Goal: Task Accomplishment & Management: Complete application form

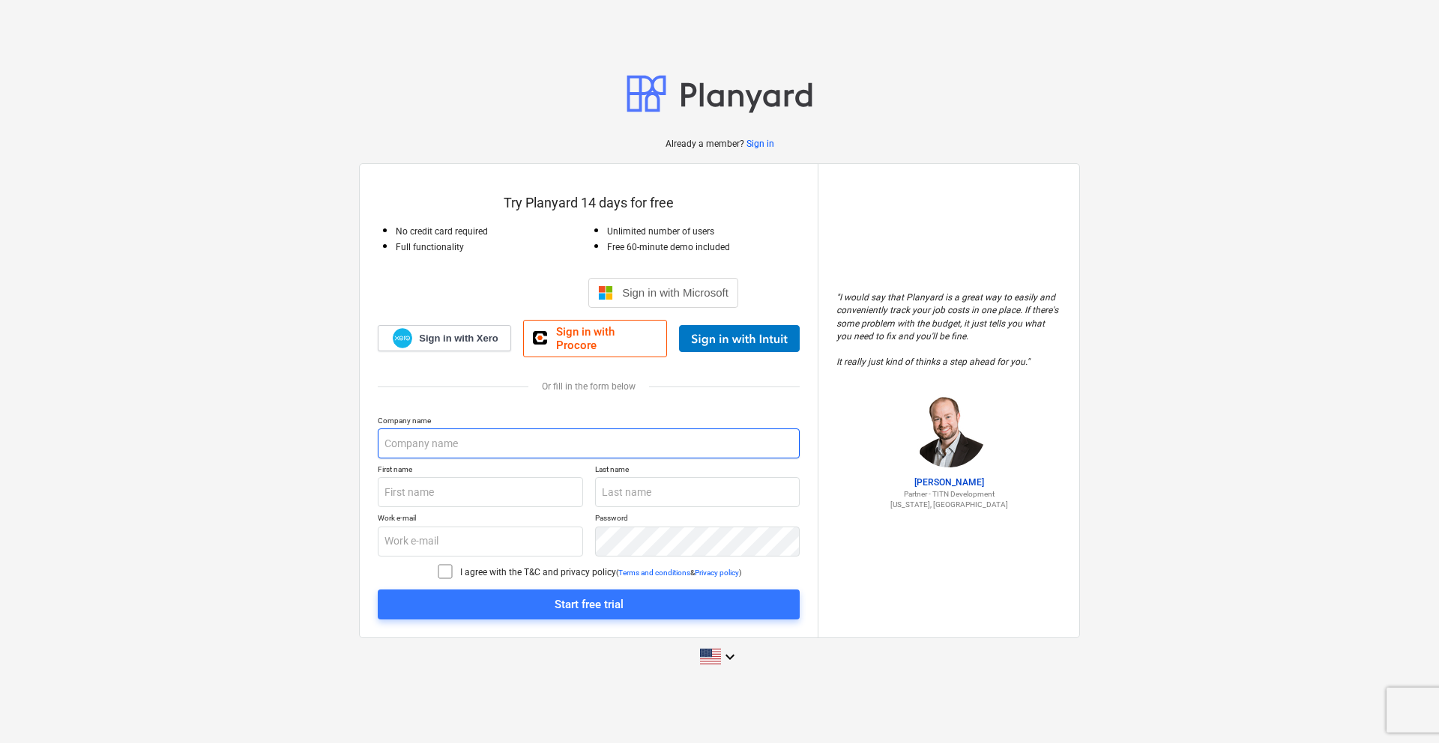
click at [450, 442] on input "text" at bounding box center [589, 444] width 422 height 30
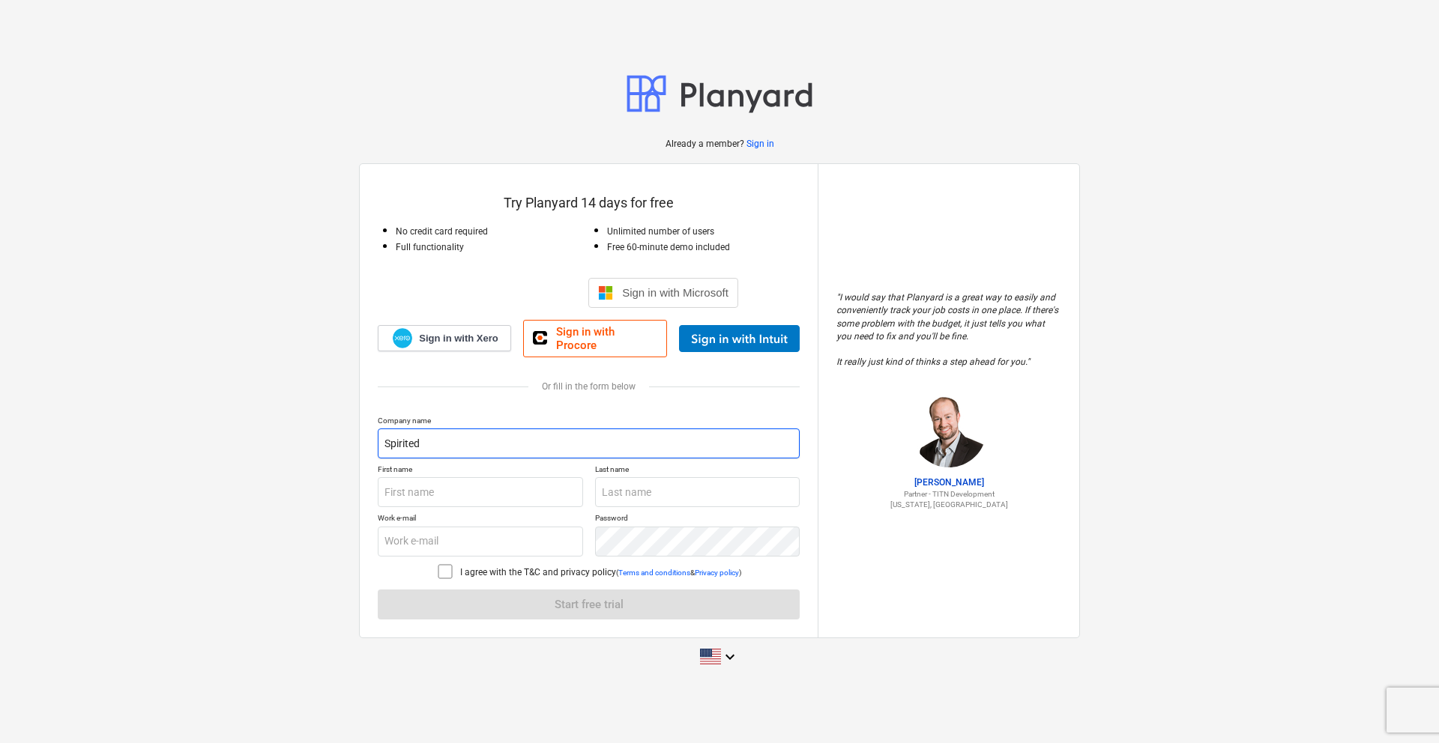
type input "Spirited"
type input "Rich"
type input "[DEMOGRAPHIC_DATA]"
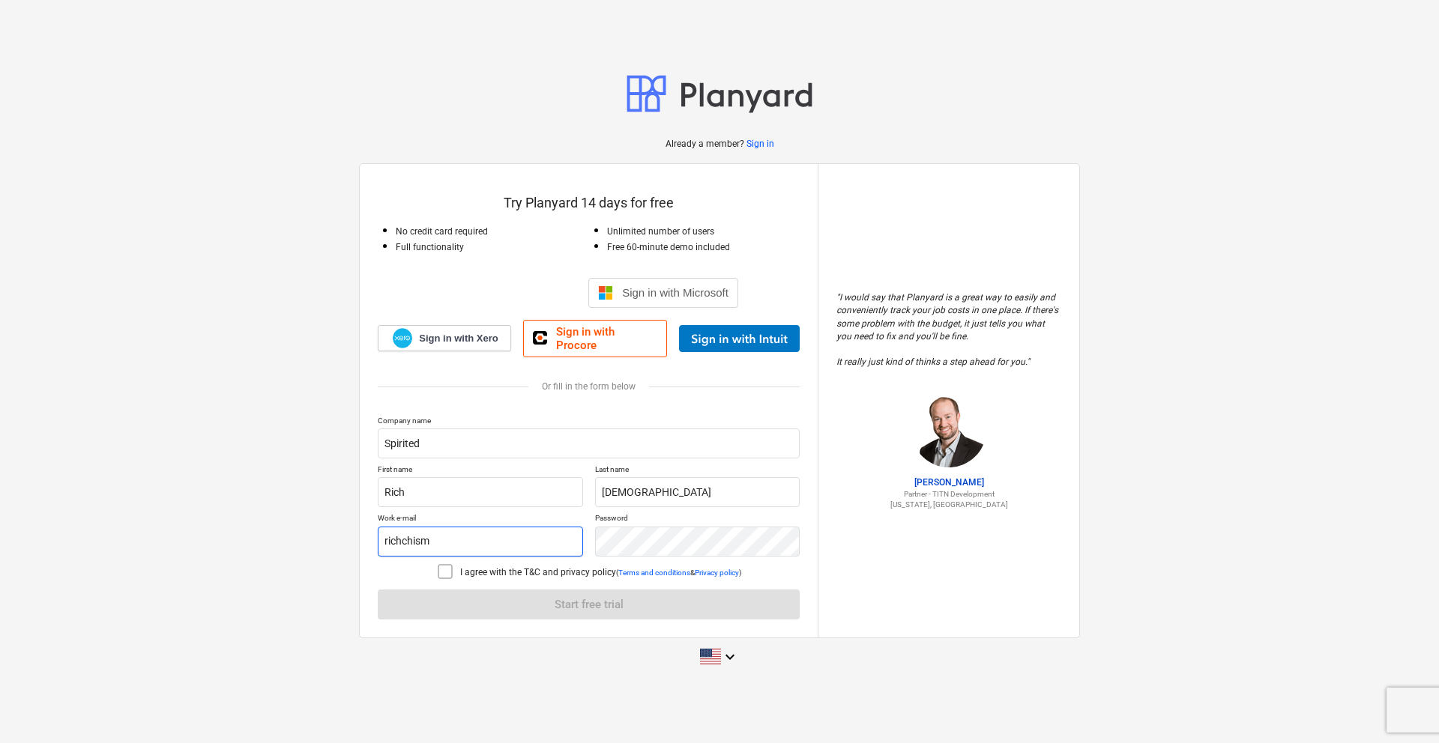
type input "[EMAIL_ADDRESS][DOMAIN_NAME]"
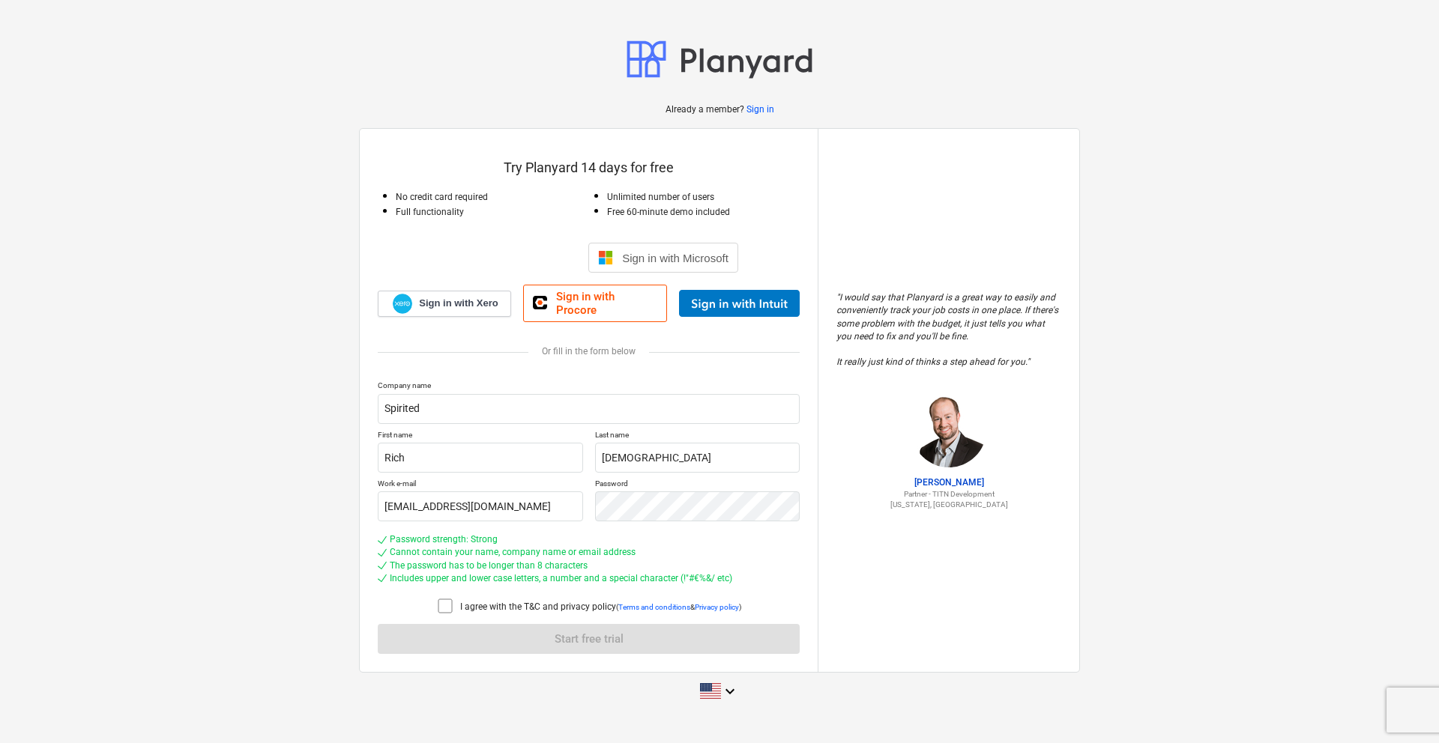
click at [442, 602] on icon at bounding box center [445, 606] width 18 height 18
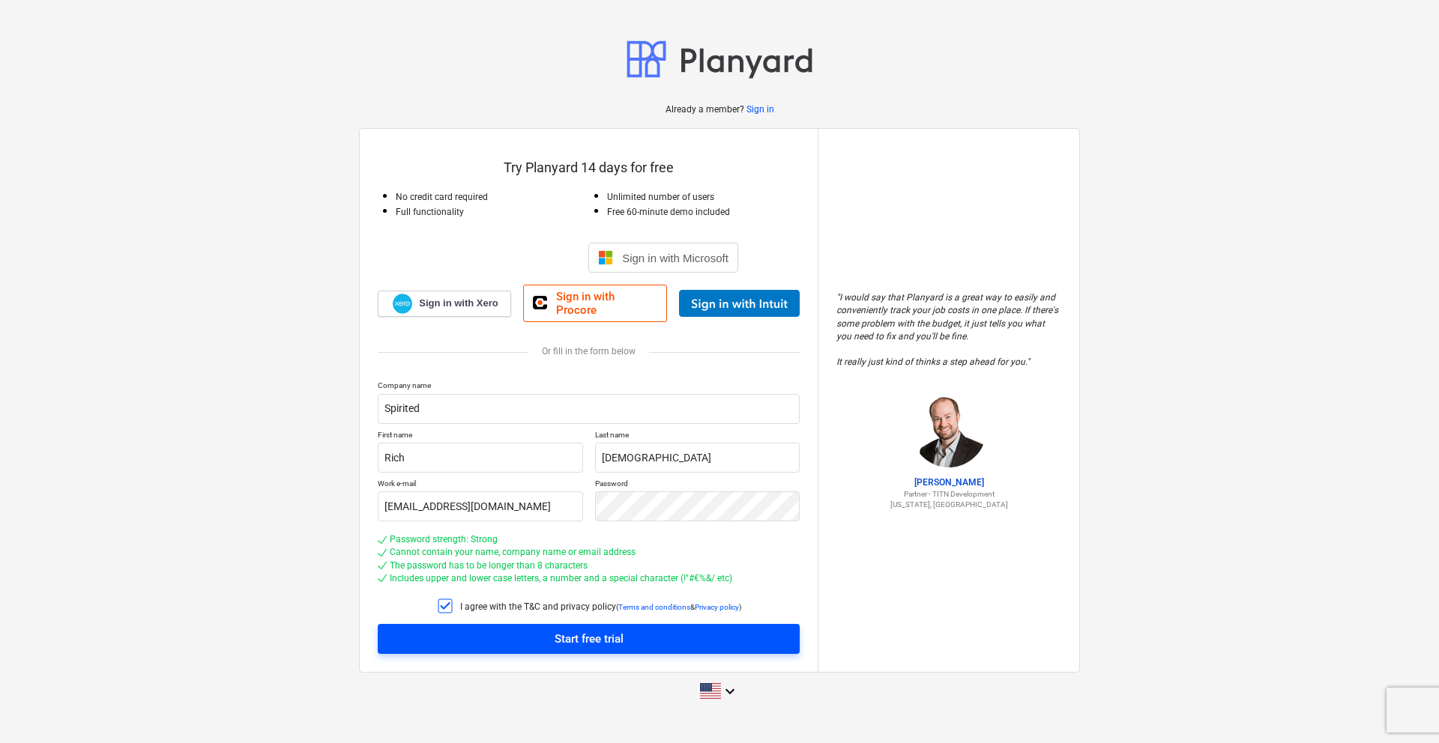
click at [652, 635] on span "Start free trial" at bounding box center [589, 638] width 386 height 19
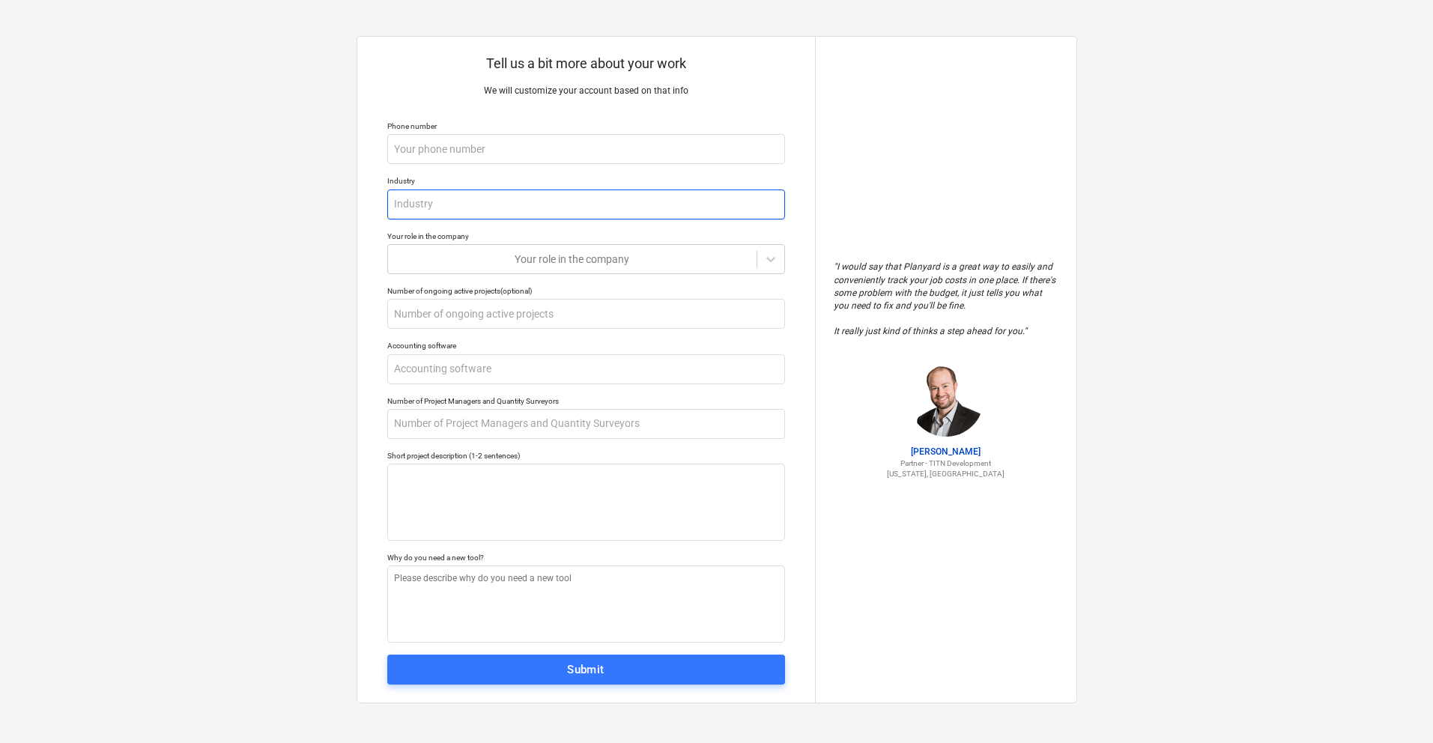
click at [434, 209] on input "text" at bounding box center [586, 205] width 398 height 30
type textarea "x"
type input "R"
type textarea "x"
type input "Re"
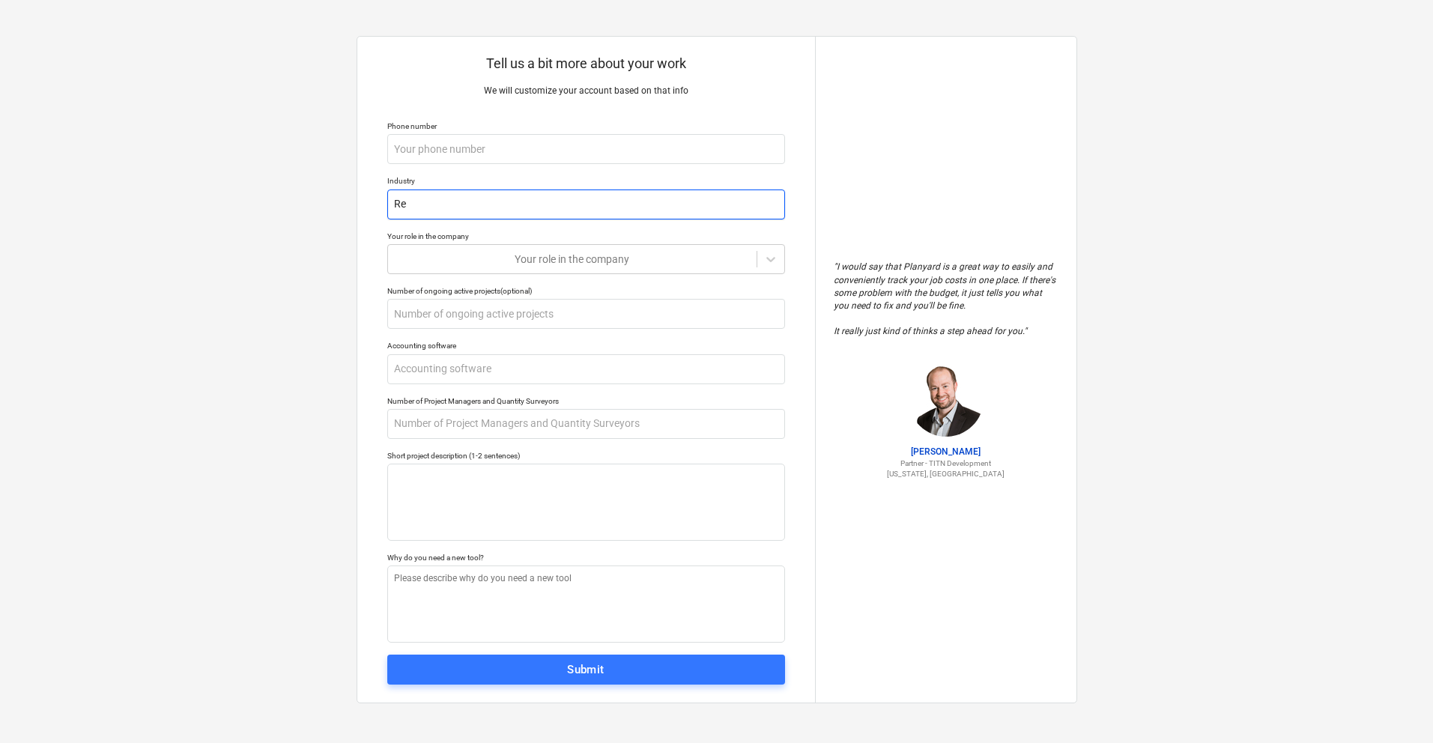
type textarea "x"
type input "Rea"
type textarea "x"
type input "Real"
type textarea "x"
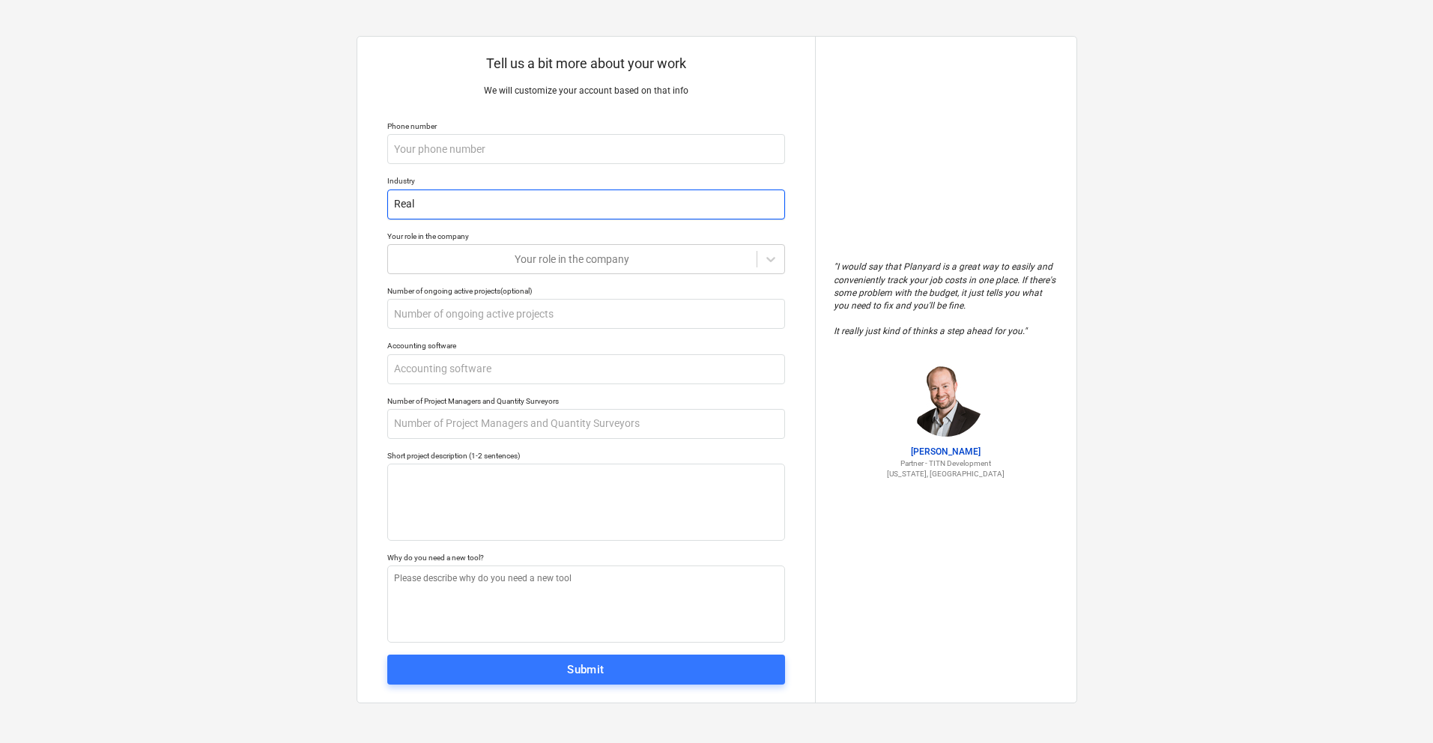
type input "Real E"
type textarea "x"
type input "Real Es"
type textarea "x"
type input "Real Est"
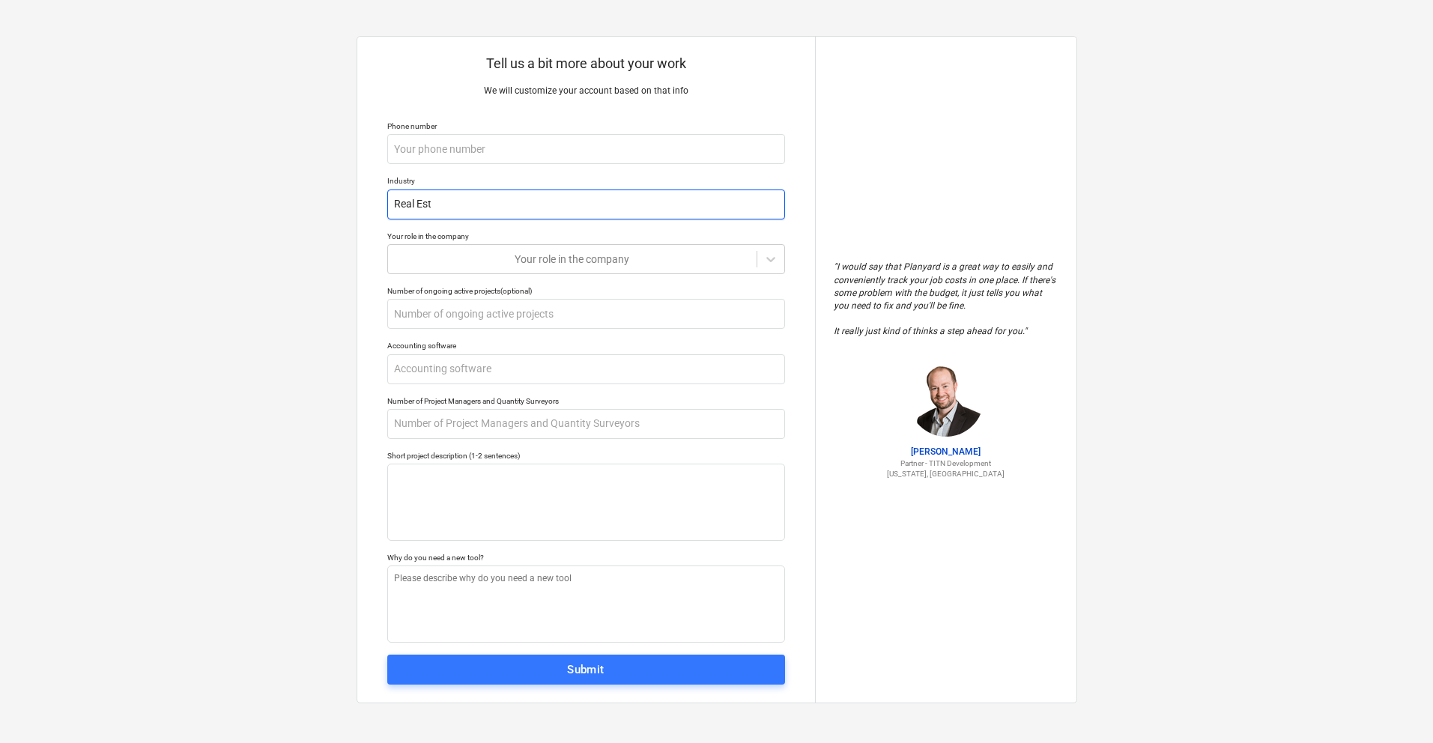
type textarea "x"
type input "Real Esta"
type textarea "x"
type input "Real Estat"
type textarea "x"
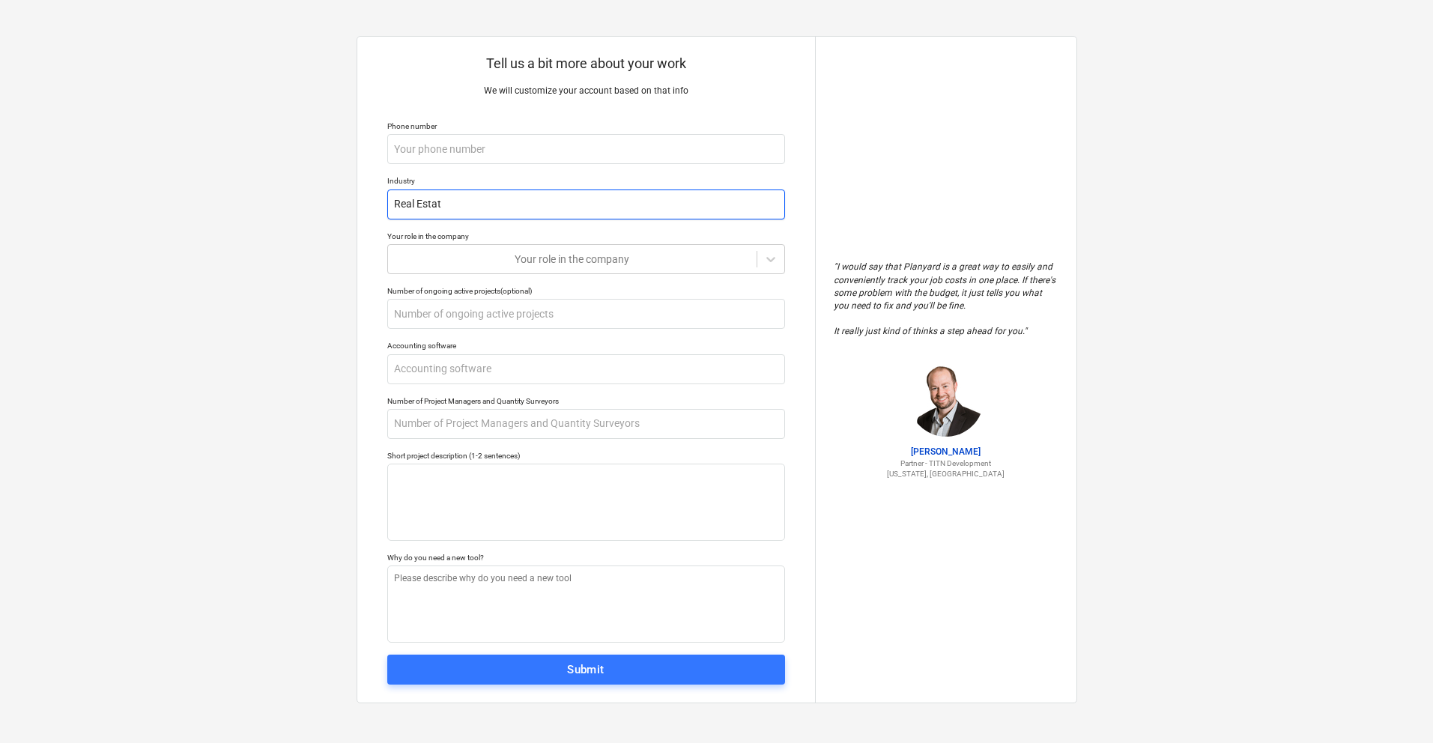
type input "Real Estate"
type textarea "x"
type input "Real Estate"
type textarea "x"
type input "Real Estate D"
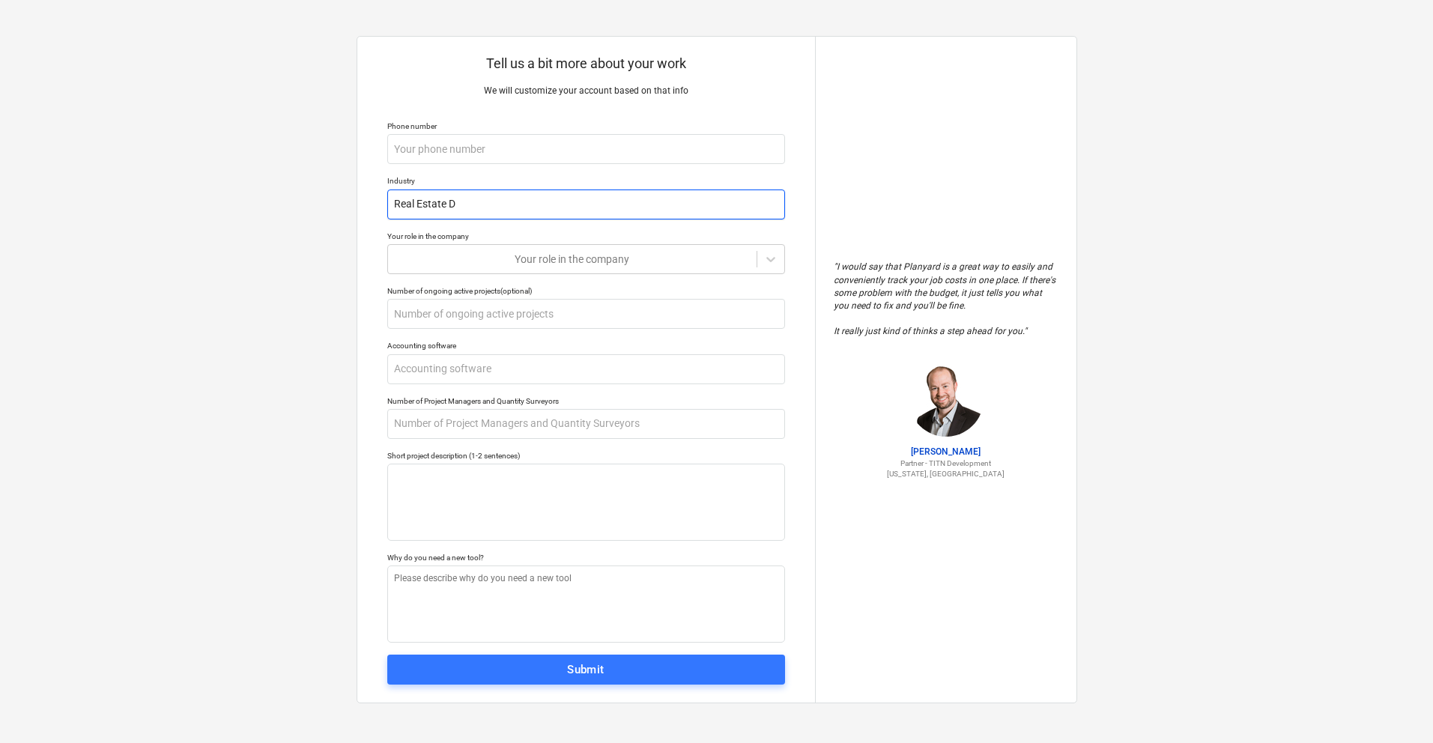
type textarea "x"
type input "Real Estate De"
type textarea "x"
type input "Real Estate Dev"
type textarea "x"
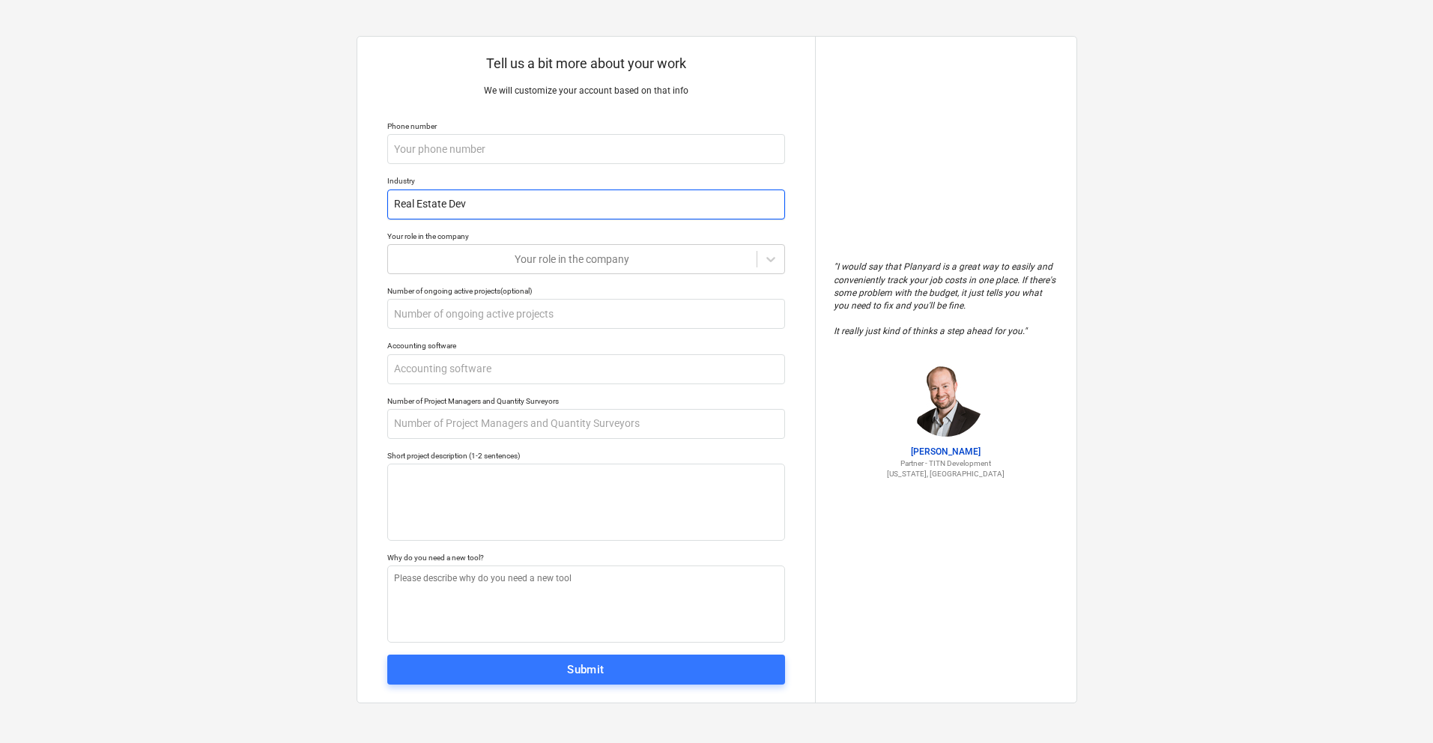
type input "Real Estate Deve"
type textarea "x"
type input "Real Estate Devel"
type textarea "x"
type input "Real Estate Develo"
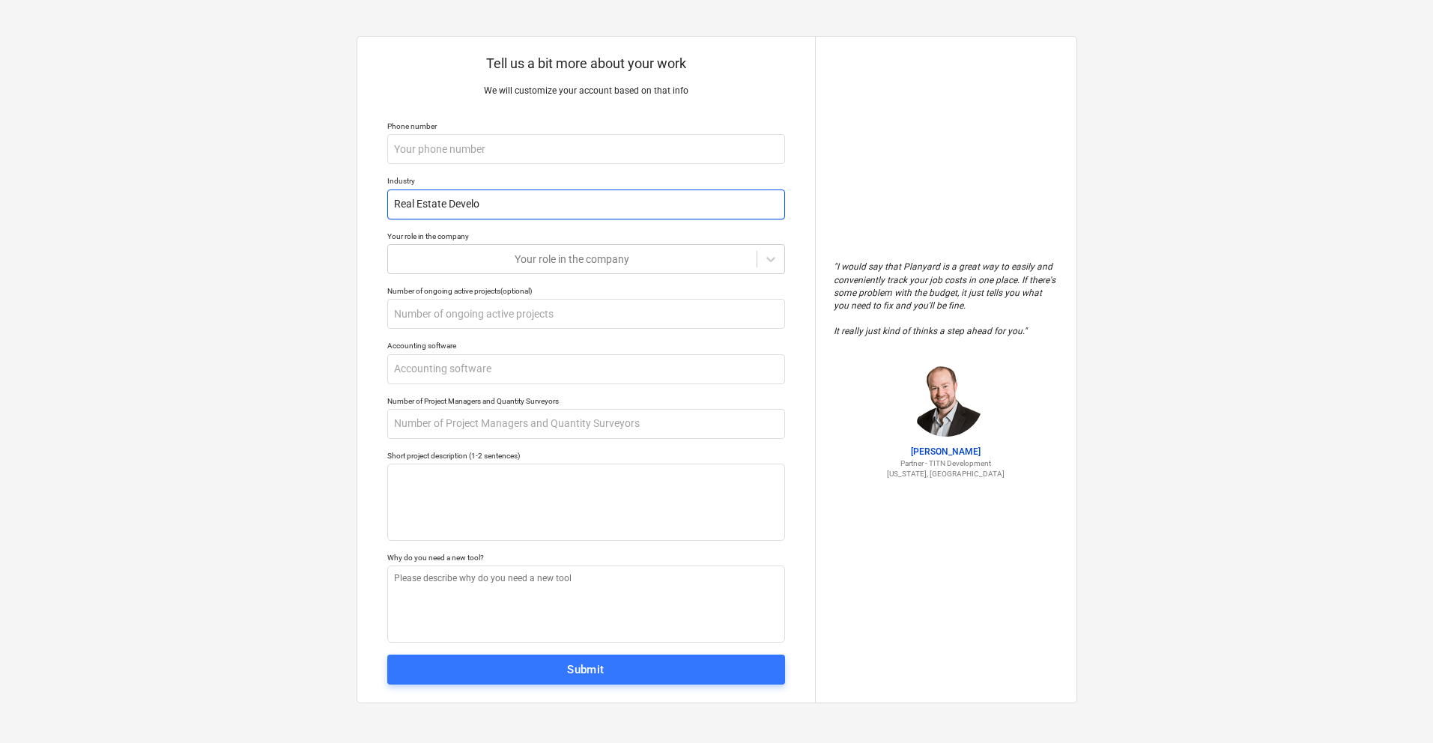
type textarea "x"
type input "Real Estate Develop"
type textarea "x"
type input "Real Estate Developm"
type textarea "x"
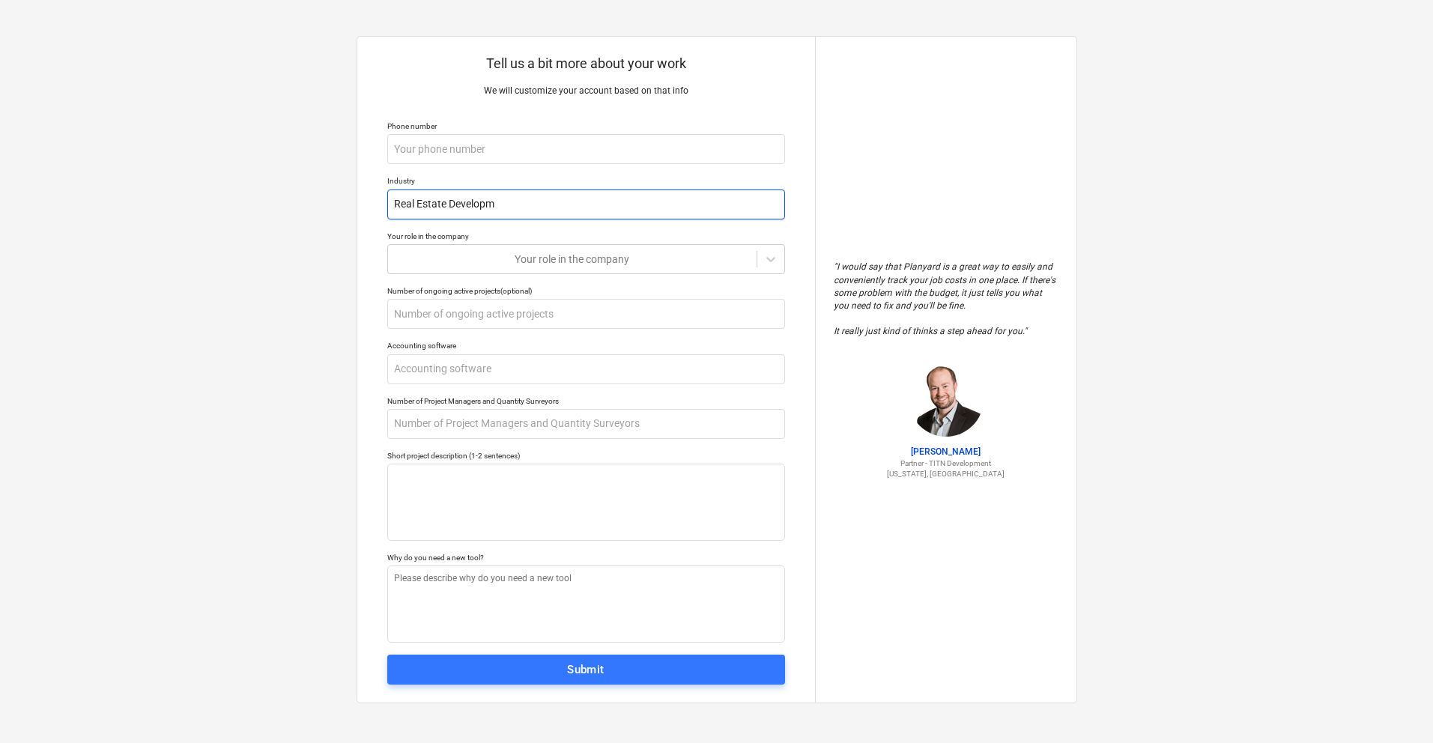
type input "Real Estate Developme"
type textarea "x"
type input "Real Estate Developmen"
type textarea "x"
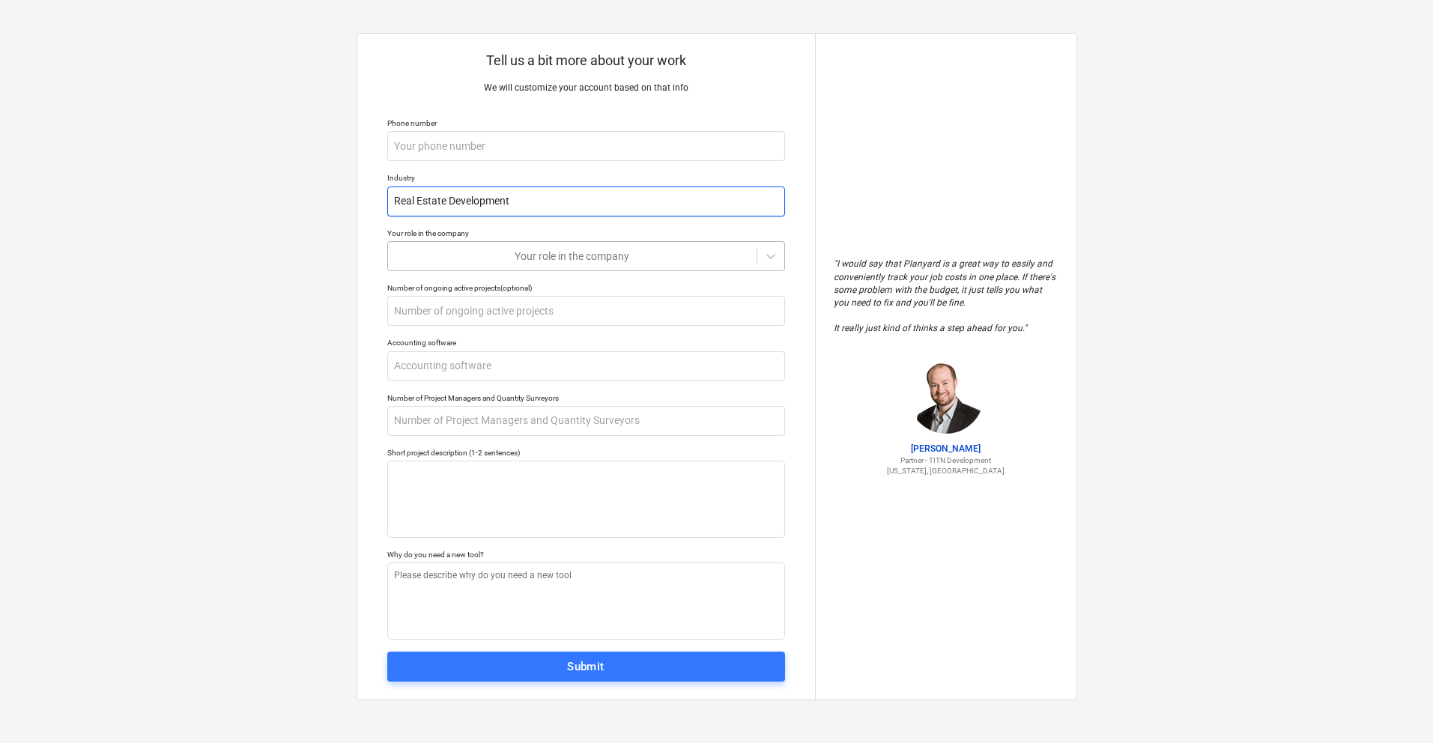
type input "Real Estate Development"
click at [641, 259] on div at bounding box center [573, 256] width 354 height 15
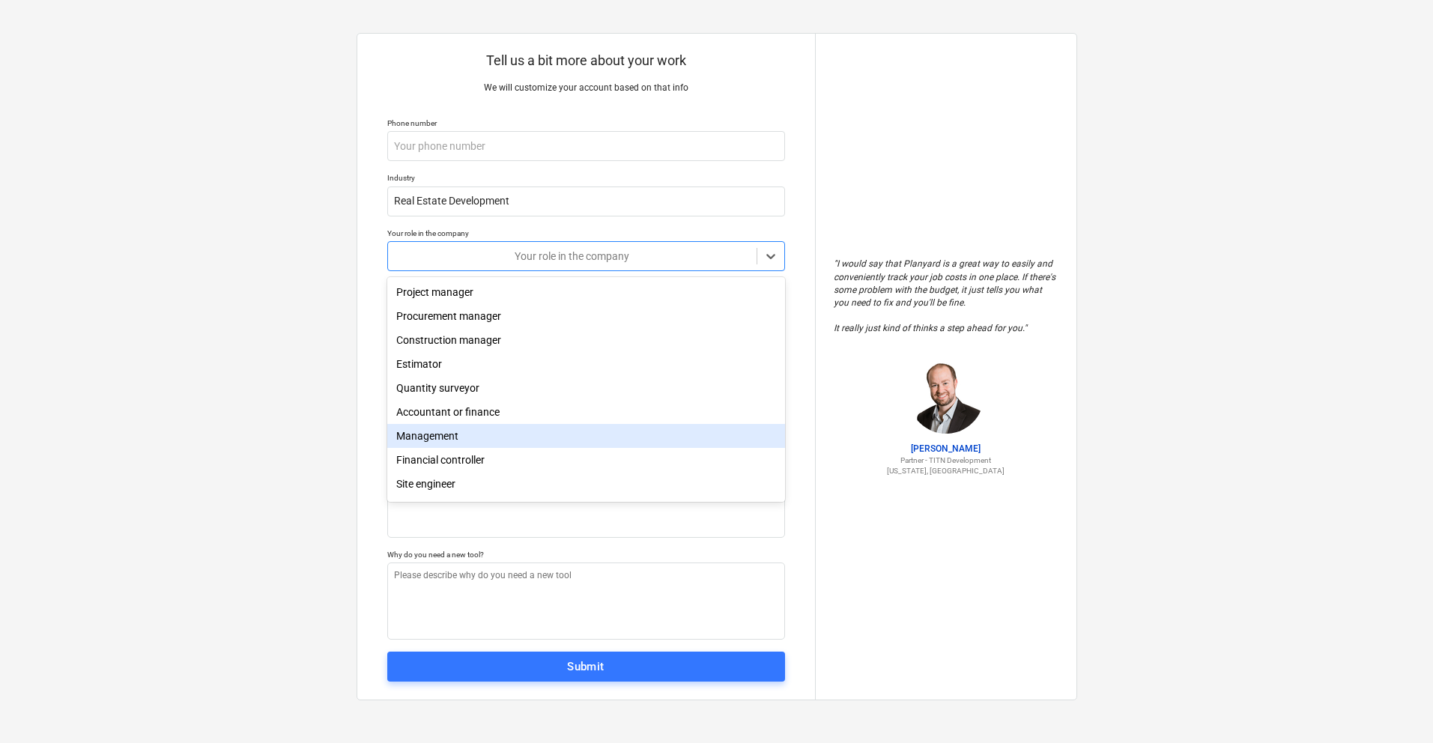
click at [460, 441] on div "Management" at bounding box center [586, 436] width 398 height 24
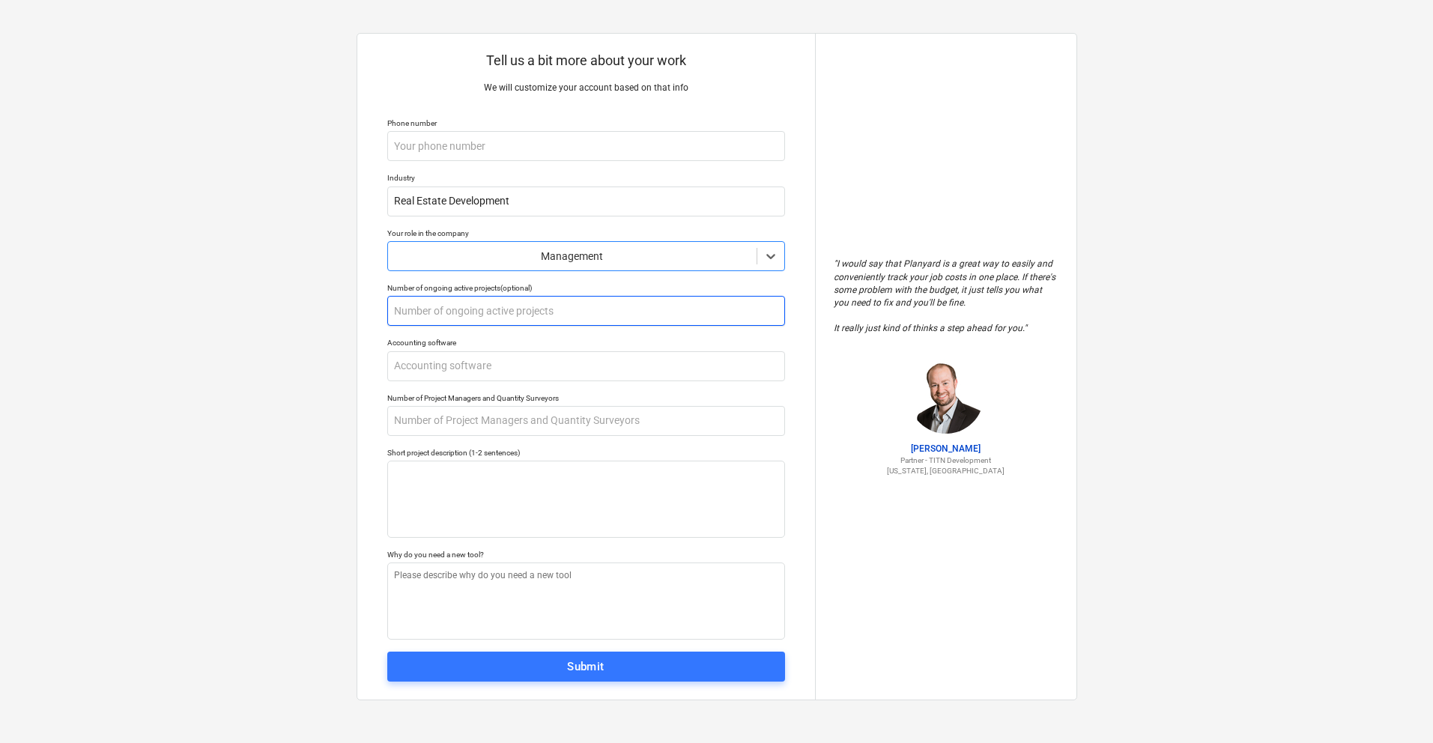
click at [462, 317] on input "text" at bounding box center [586, 311] width 398 height 30
type textarea "x"
type input "1"
type textarea "x"
type input "10"
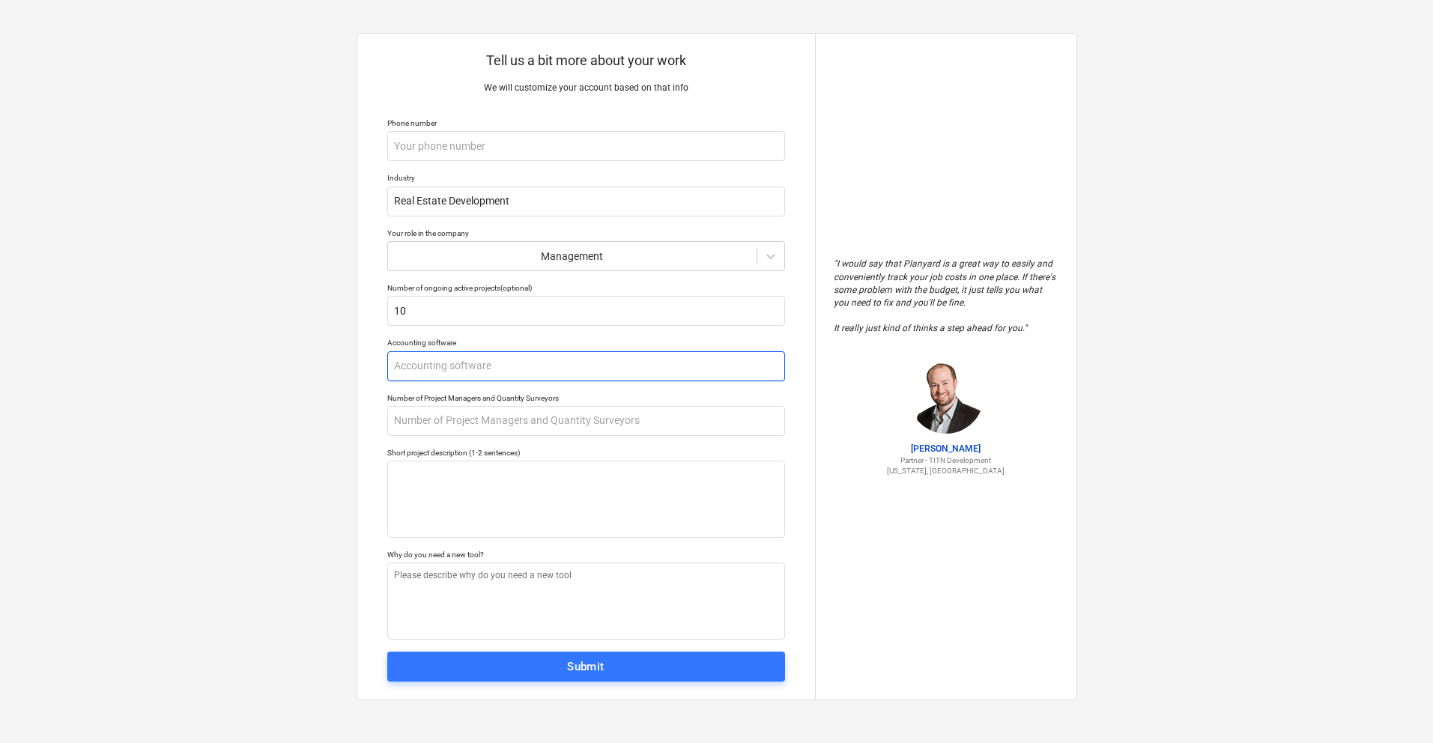
click at [480, 372] on input "text" at bounding box center [586, 366] width 398 height 30
type textarea "x"
type input "q"
type textarea "x"
type input "qe"
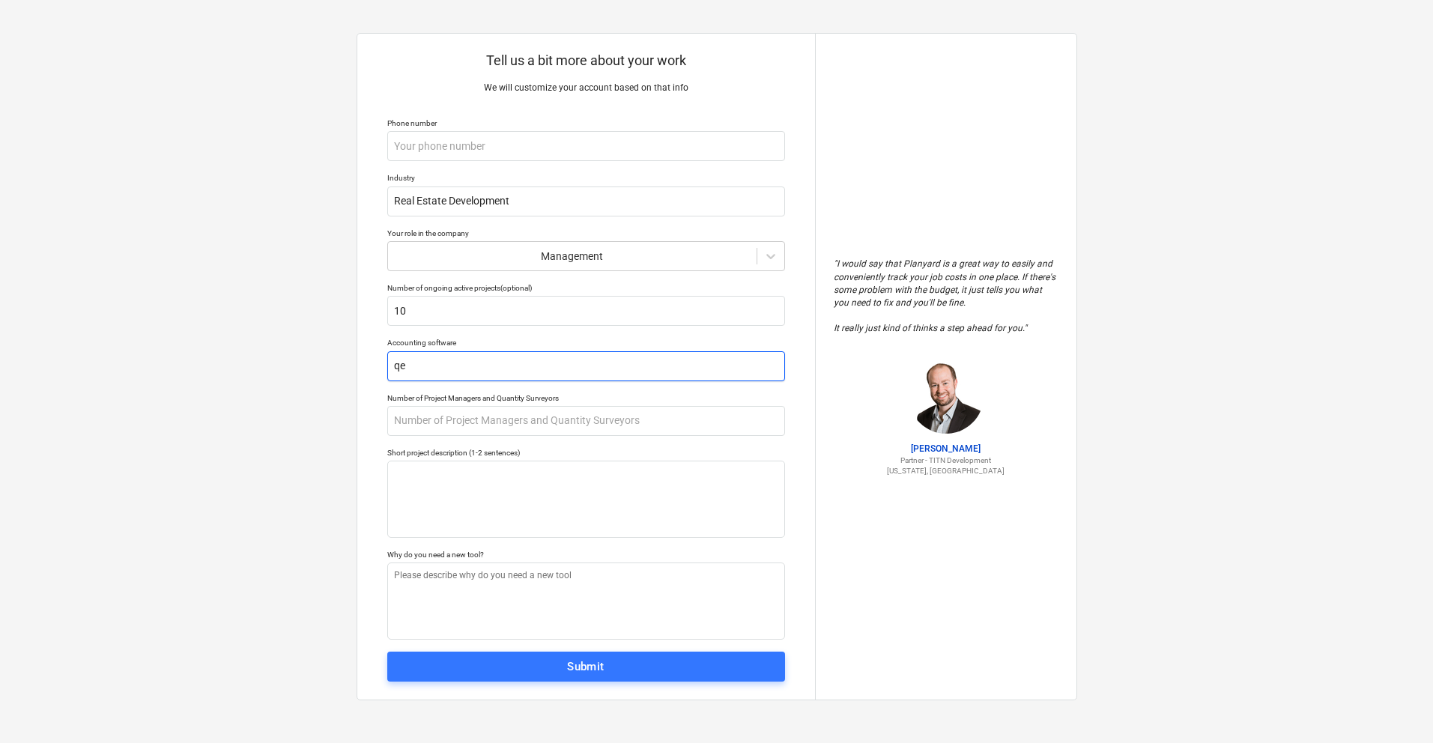
type textarea "x"
type input "qeu"
type textarea "x"
type input "qeui"
type textarea "x"
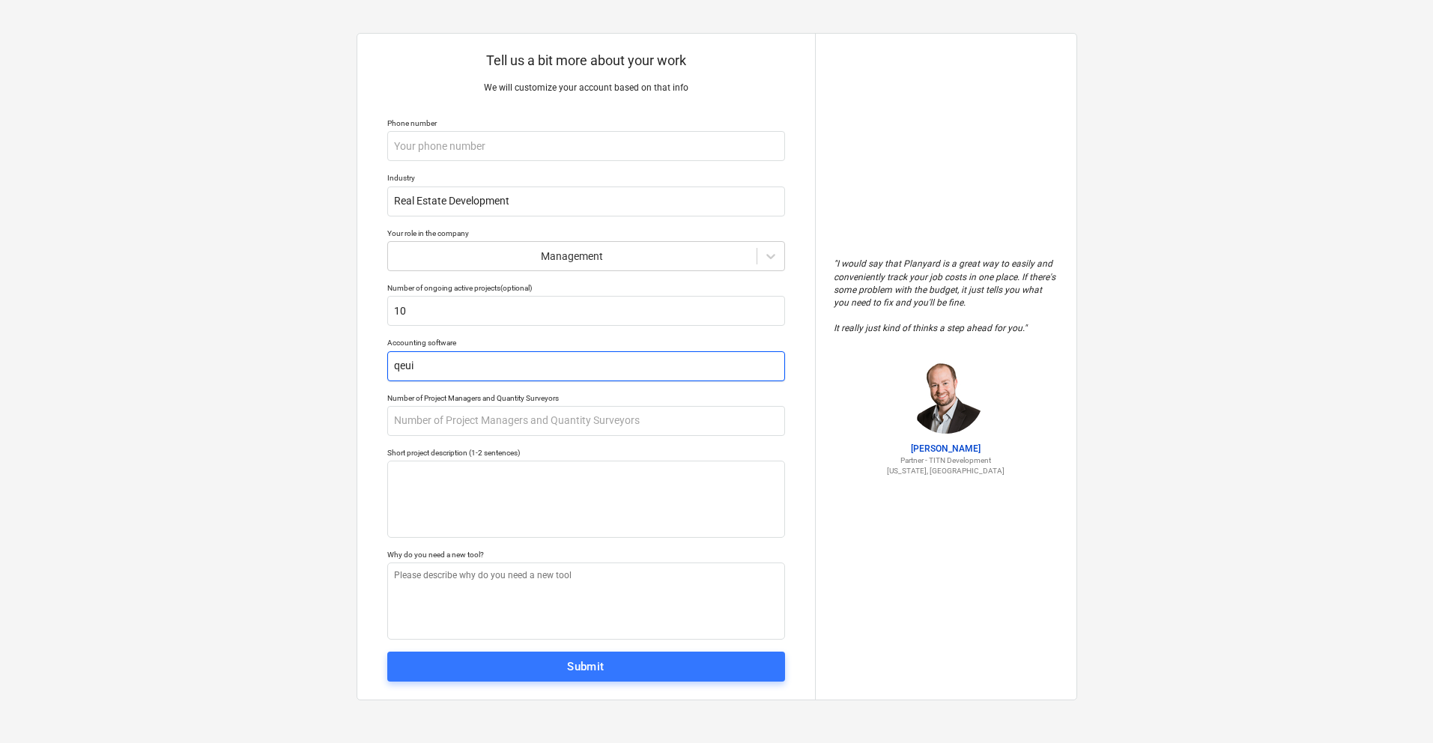
type input "qeu"
type textarea "x"
type input "qe"
type textarea "x"
type input "q"
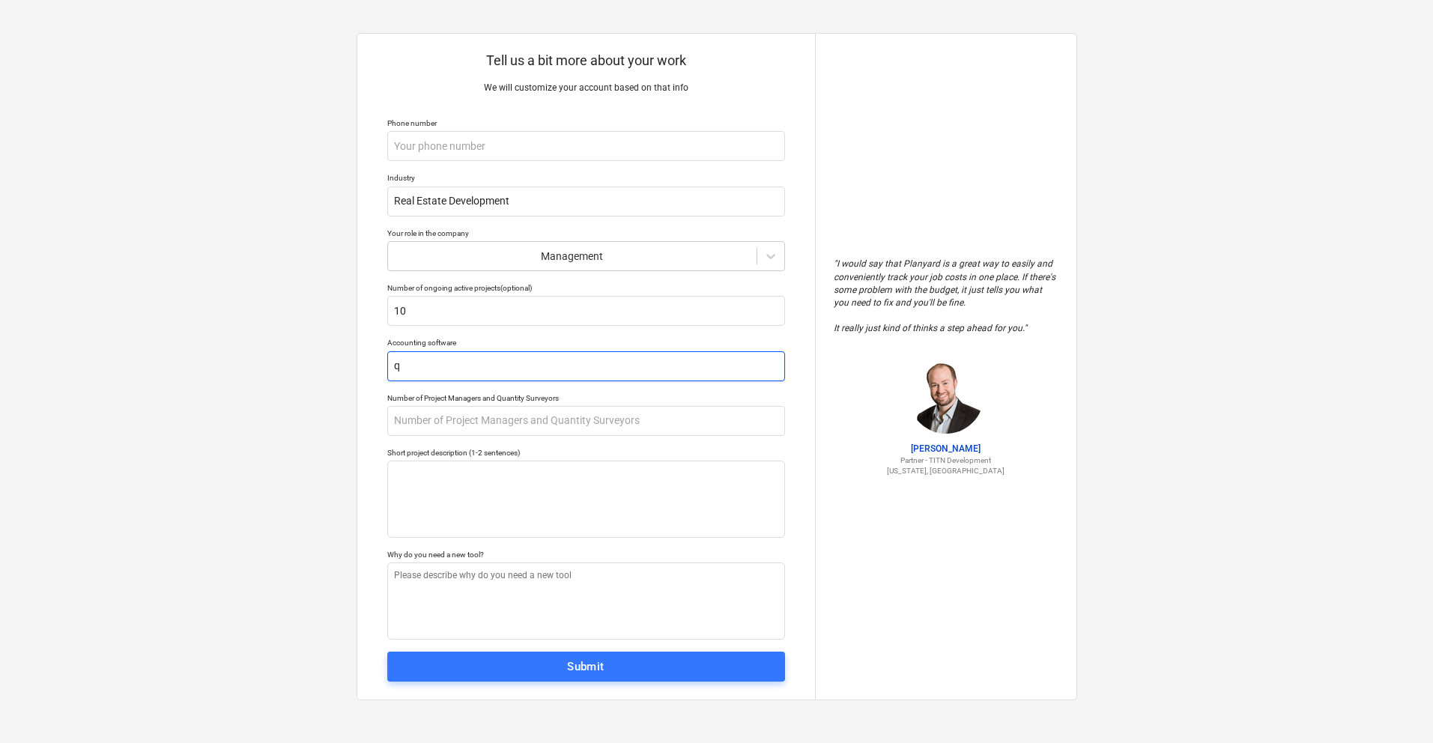
type textarea "x"
type input "qu"
type textarea "x"
type input "qui"
type textarea "x"
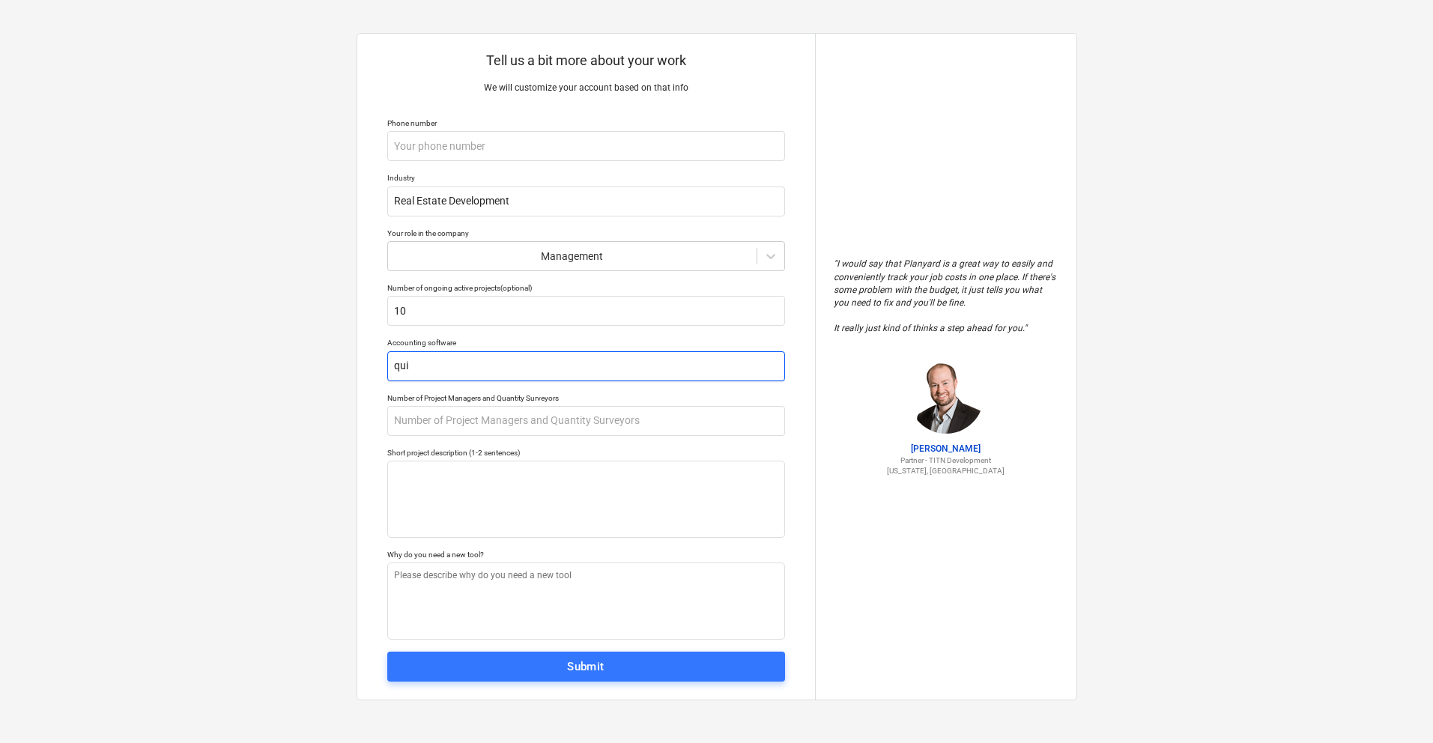
type input "quic"
type textarea "x"
type input "quick"
type textarea "x"
type input "quickb"
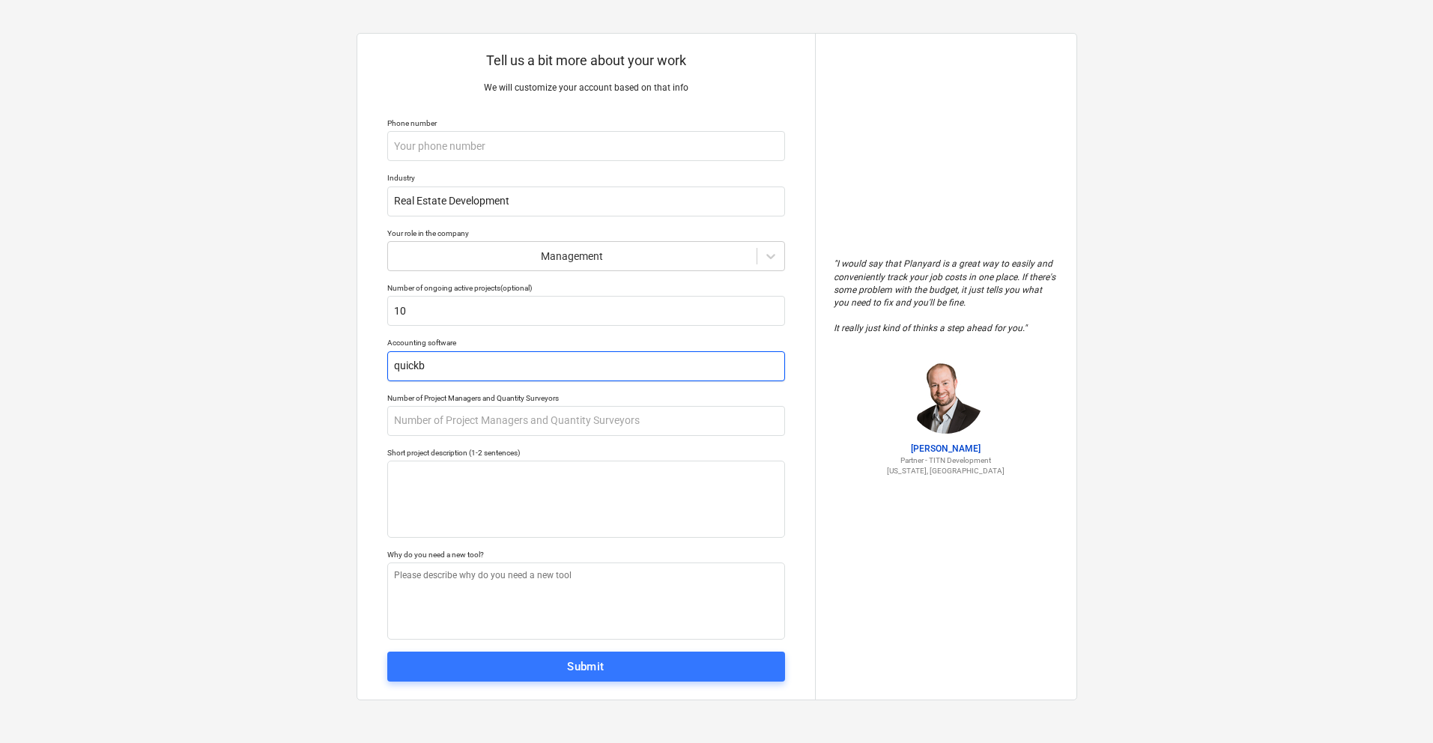
type textarea "x"
type input "quickbo"
type textarea "x"
type input "quickboo"
type textarea "x"
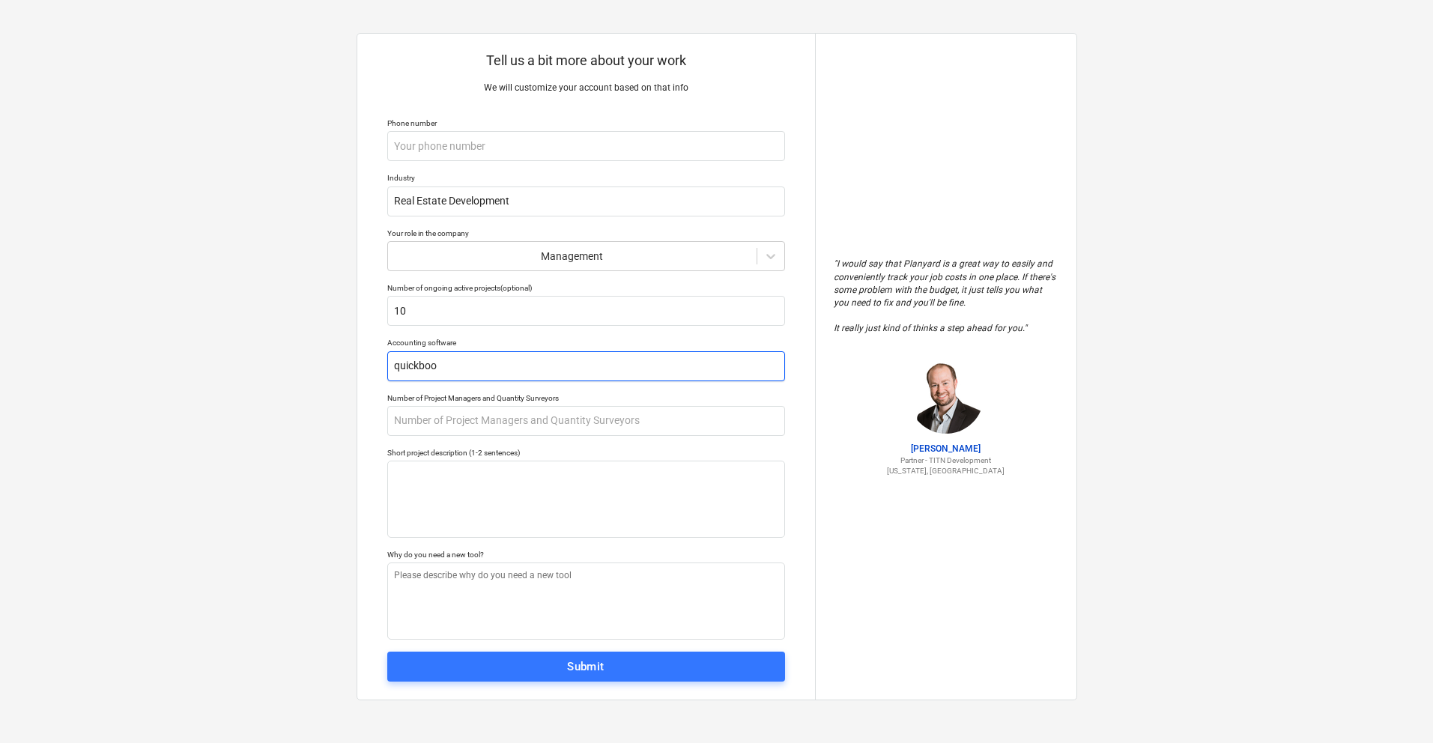
type input "quickbook"
type textarea "x"
type input "quickbooks"
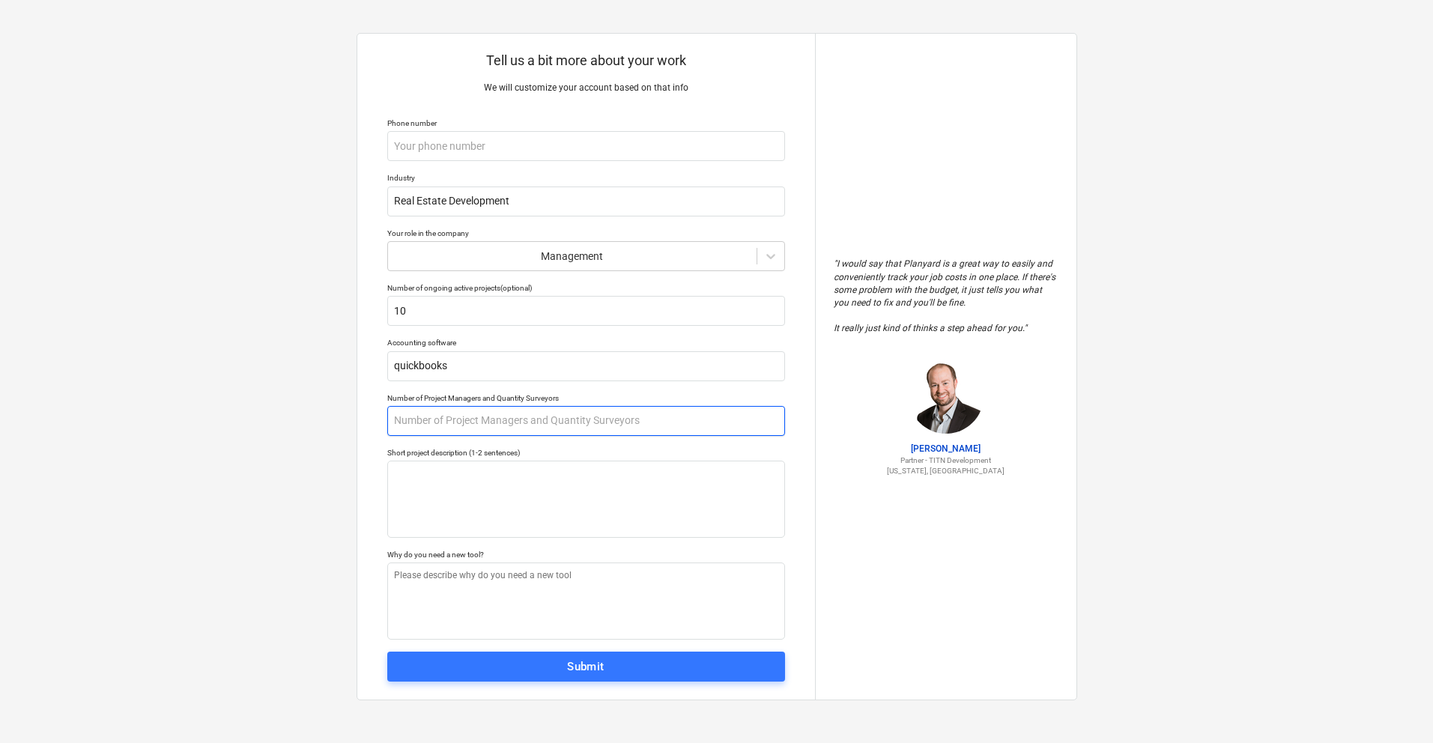
click at [522, 423] on input "text" at bounding box center [586, 421] width 398 height 30
type textarea "x"
type input "3"
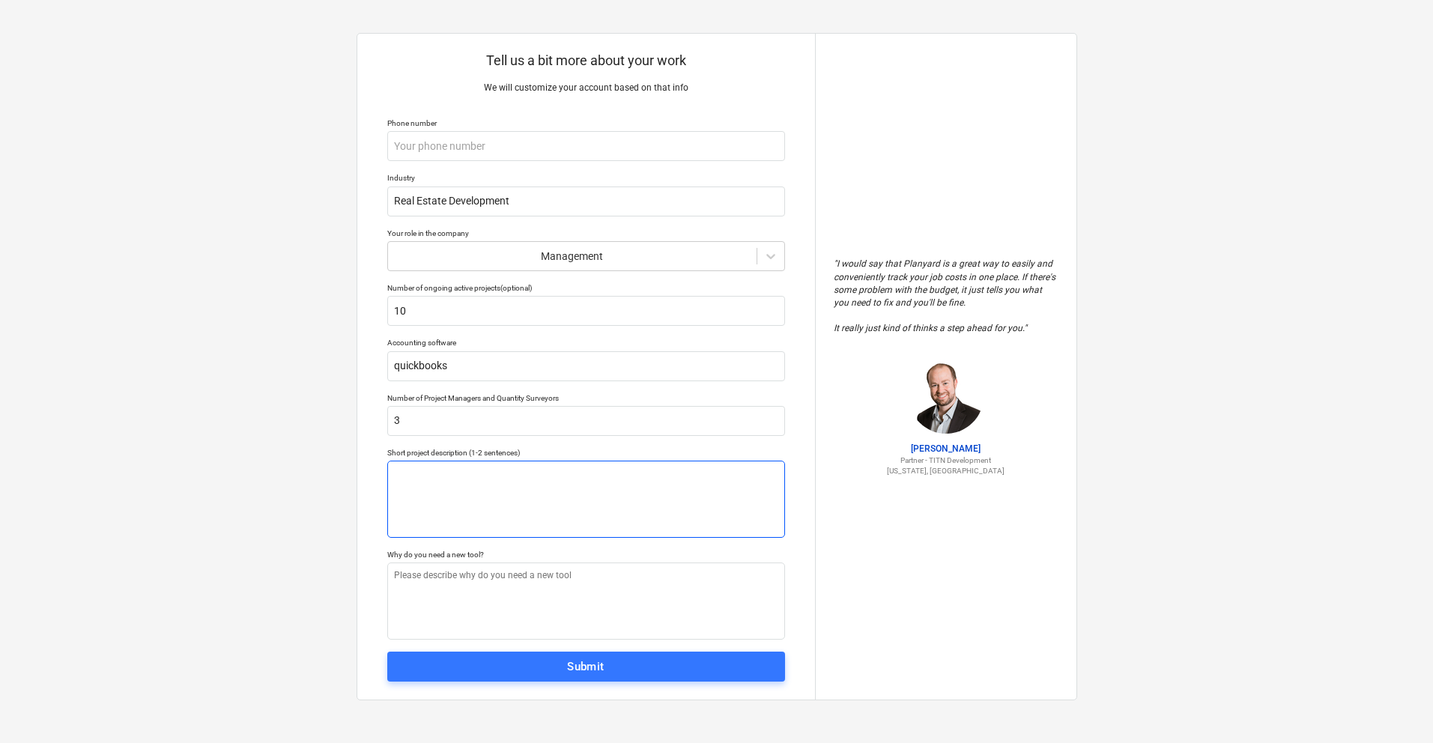
click at [509, 477] on textarea at bounding box center [586, 499] width 398 height 77
type textarea "x"
type textarea "g"
type textarea "x"
type textarea "gr"
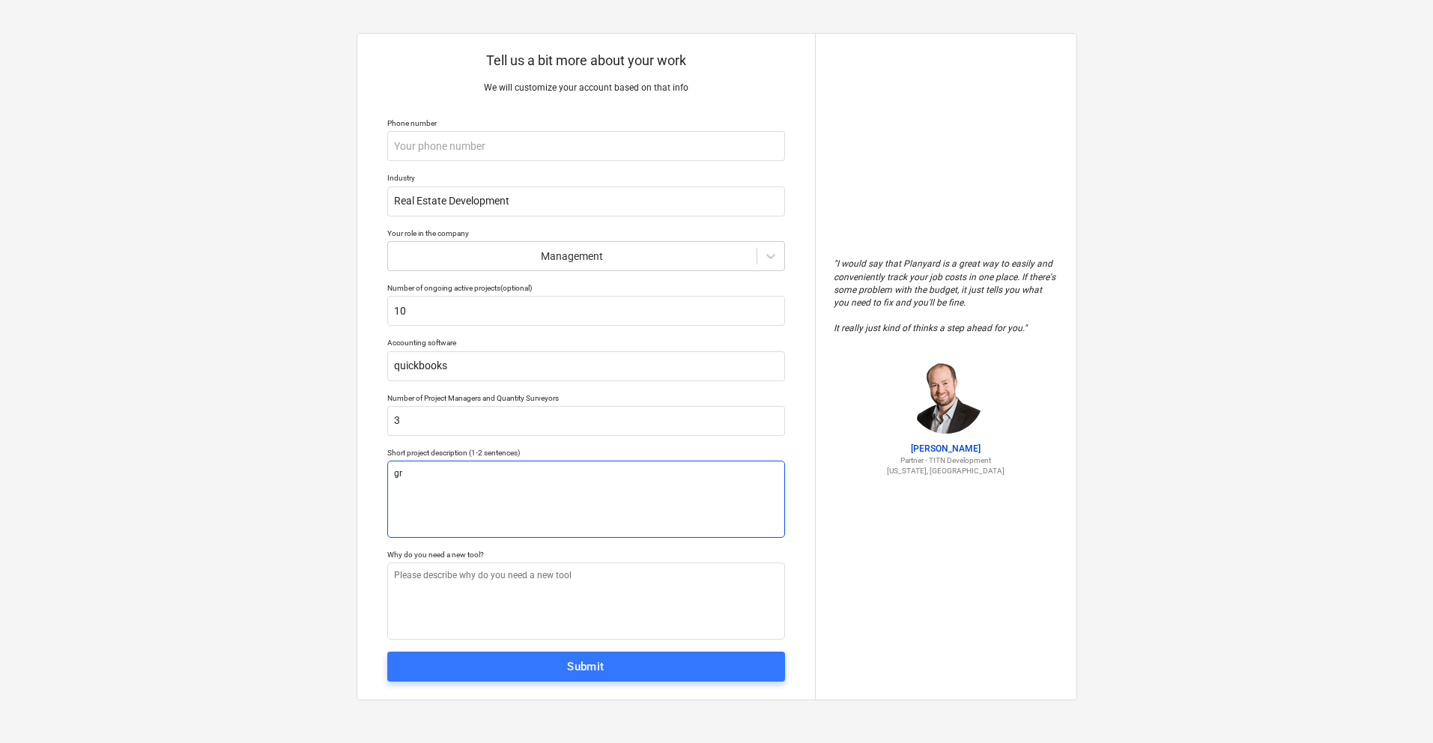
type textarea "x"
type textarea "gro"
type textarea "x"
type textarea "grou"
type textarea "x"
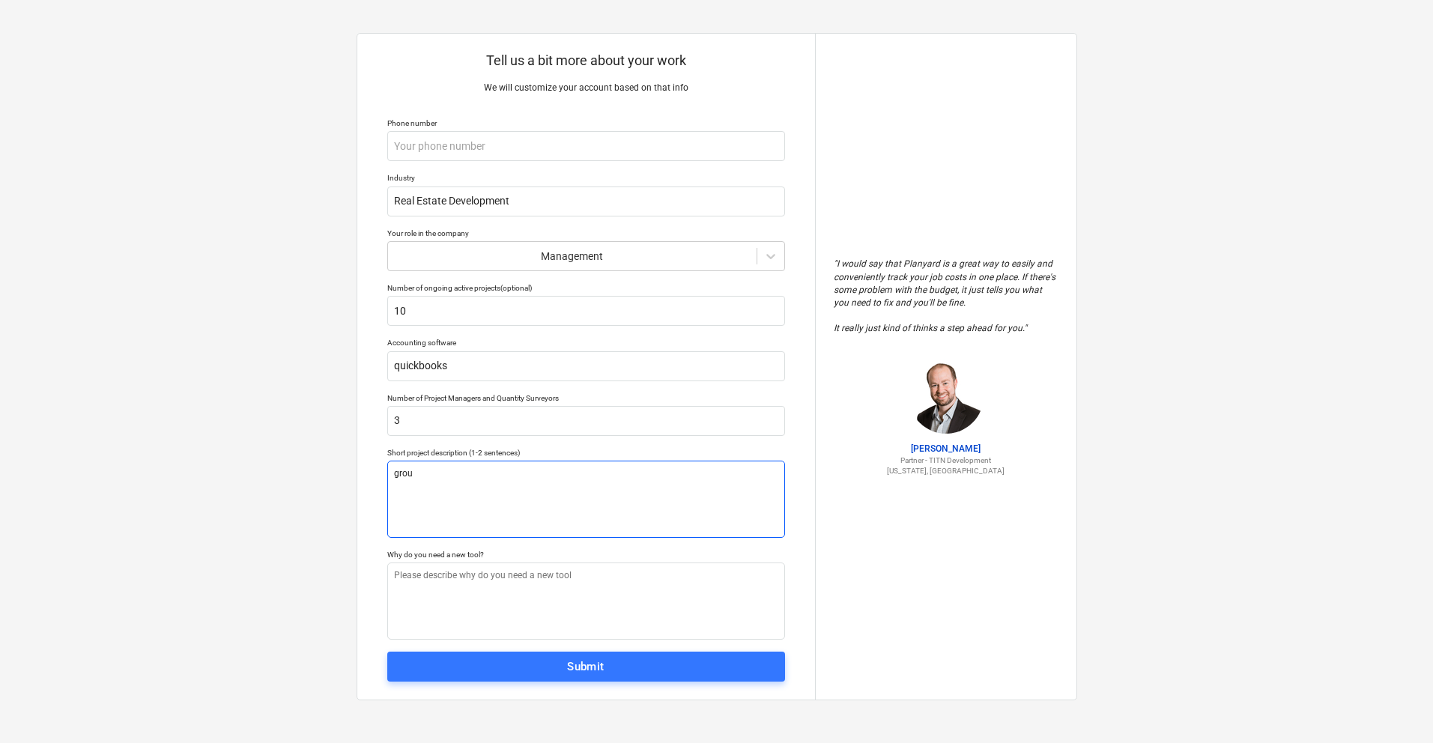
type textarea "groun"
type textarea "x"
type textarea "ground"
type textarea "x"
type textarea "ground"
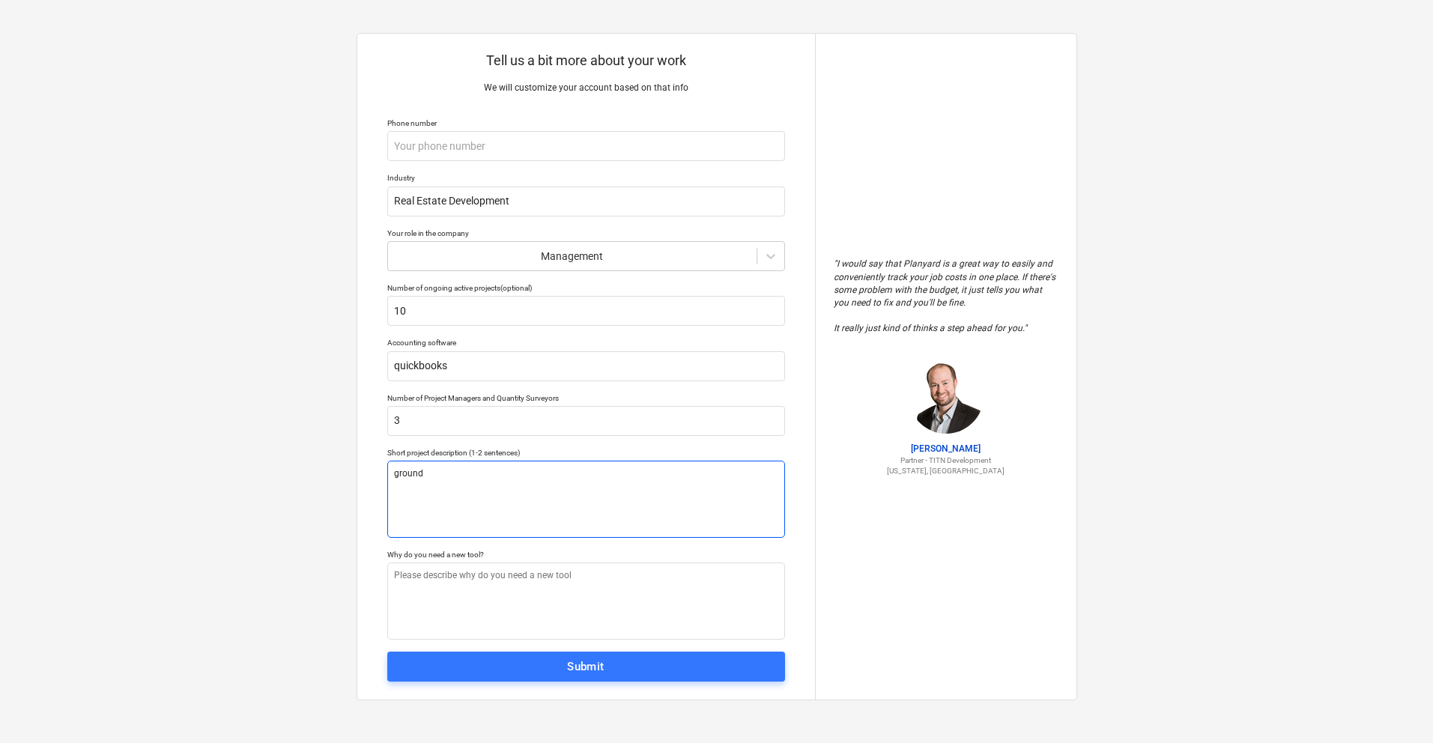
type textarea "x"
type textarea "ground u"
type textarea "x"
type textarea "ground up"
type textarea "x"
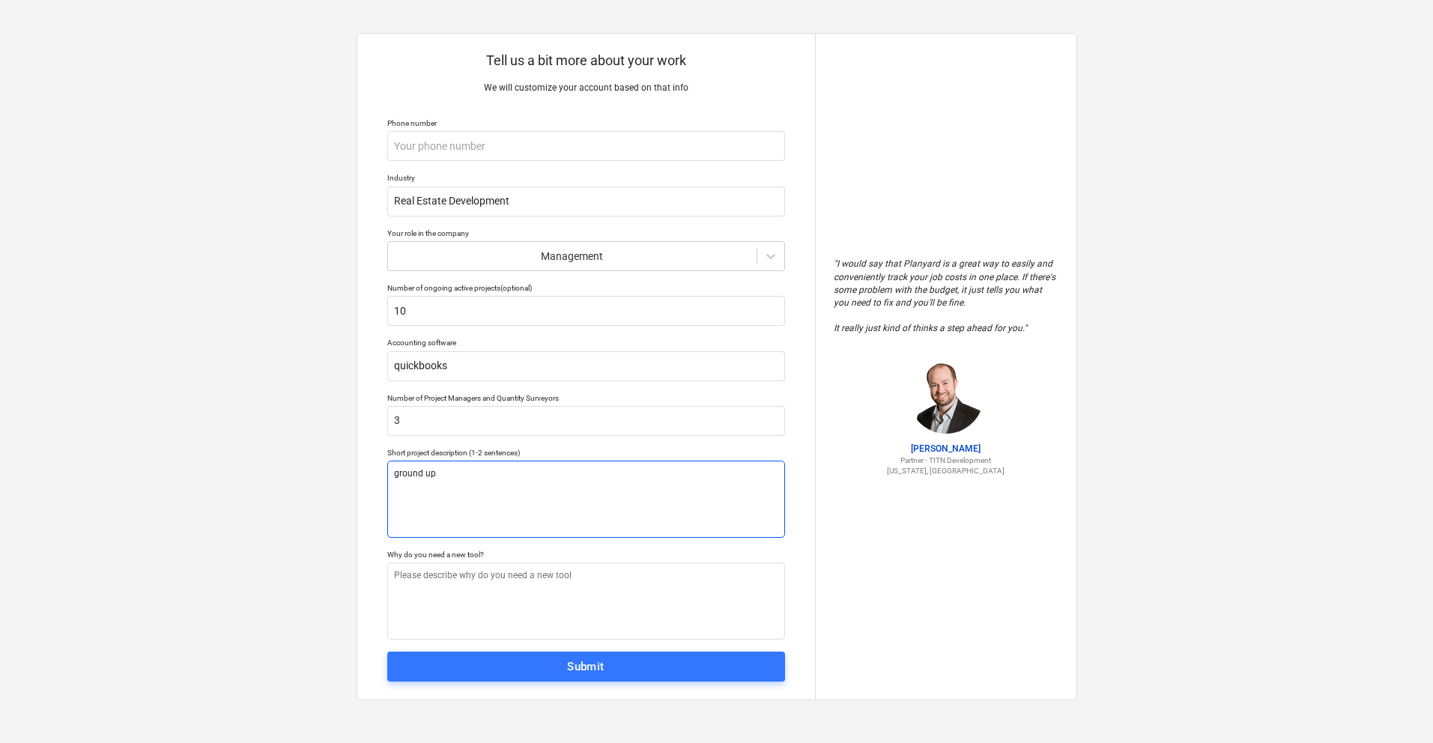
type textarea "ground up"
type textarea "x"
type textarea "ground up c"
type textarea "x"
type textarea "ground up co"
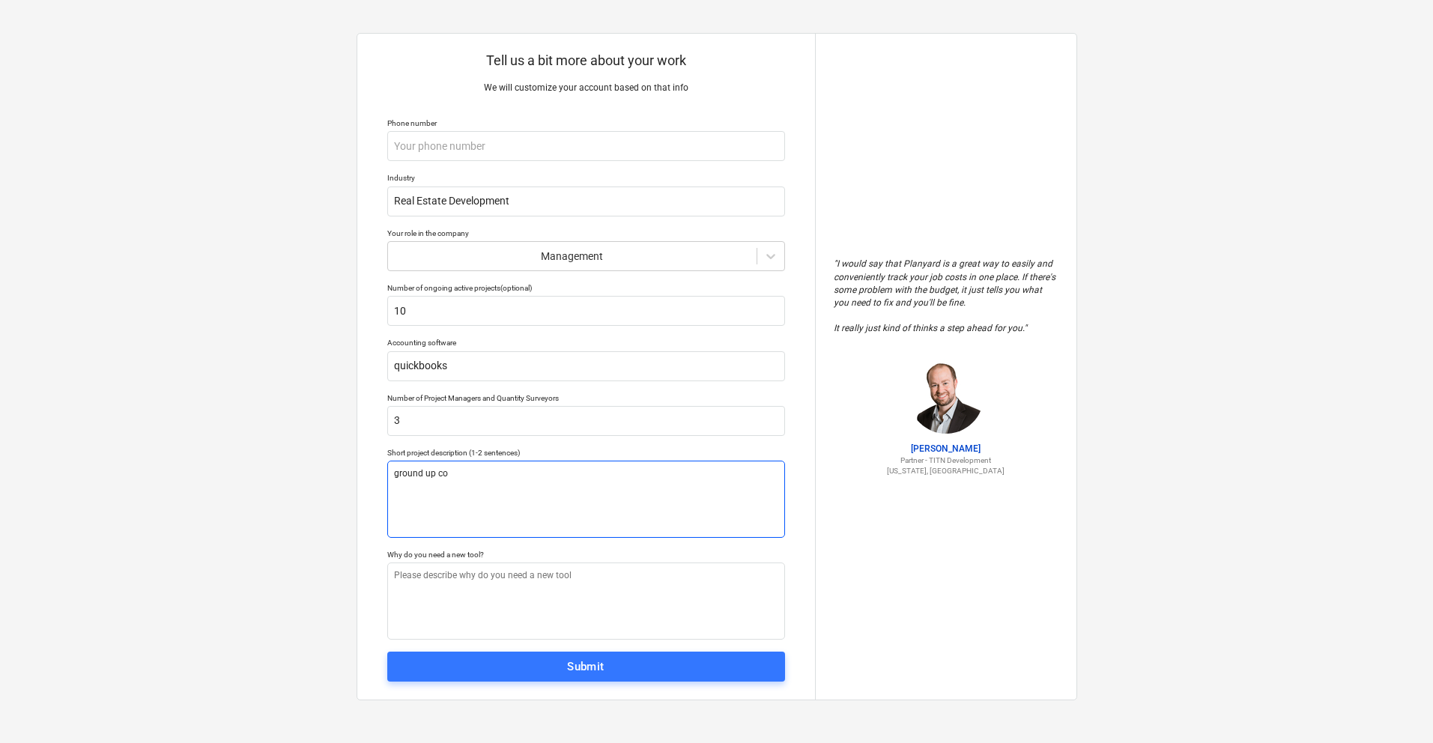
type textarea "x"
type textarea "ground up con"
type textarea "x"
type textarea "ground up cons"
type textarea "x"
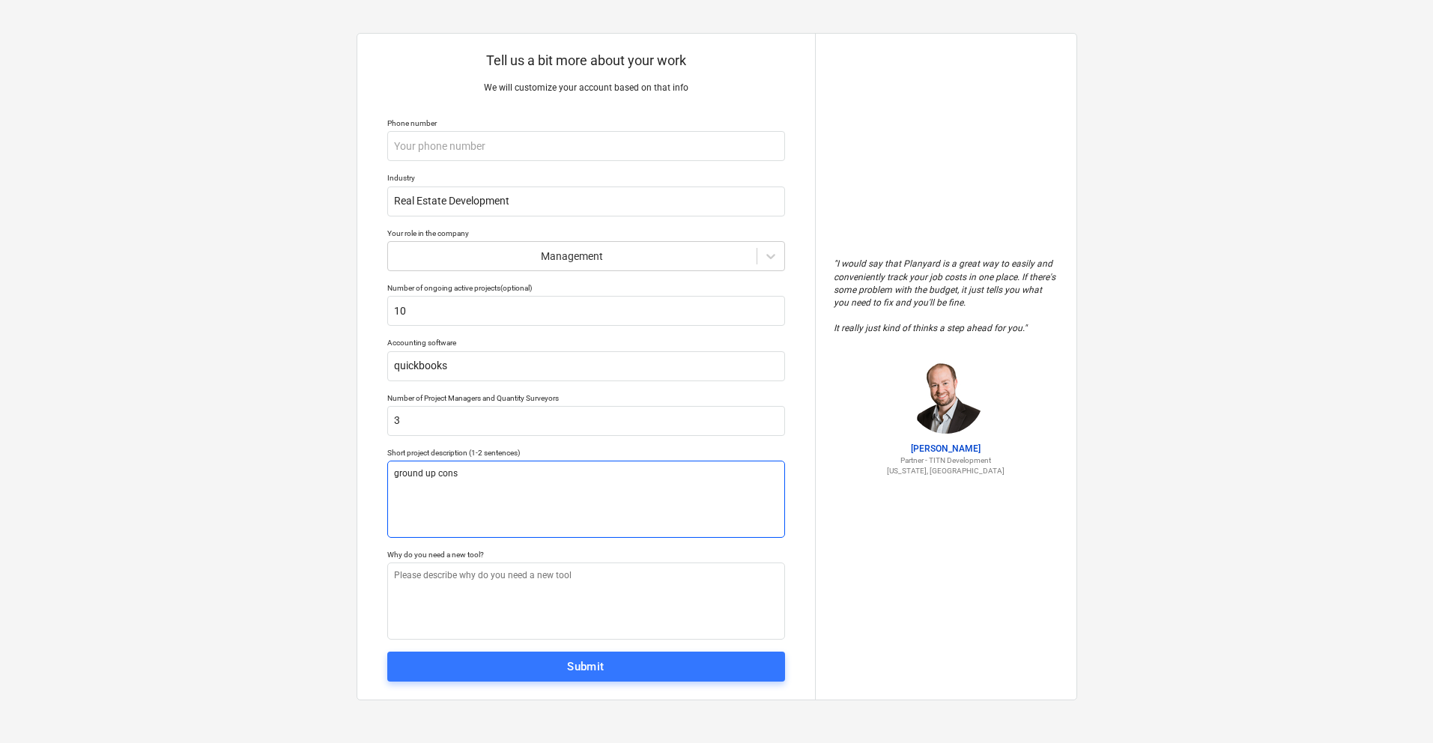
type textarea "ground up const"
type textarea "x"
type textarea "ground up constru"
type textarea "x"
type textarea "ground up construc"
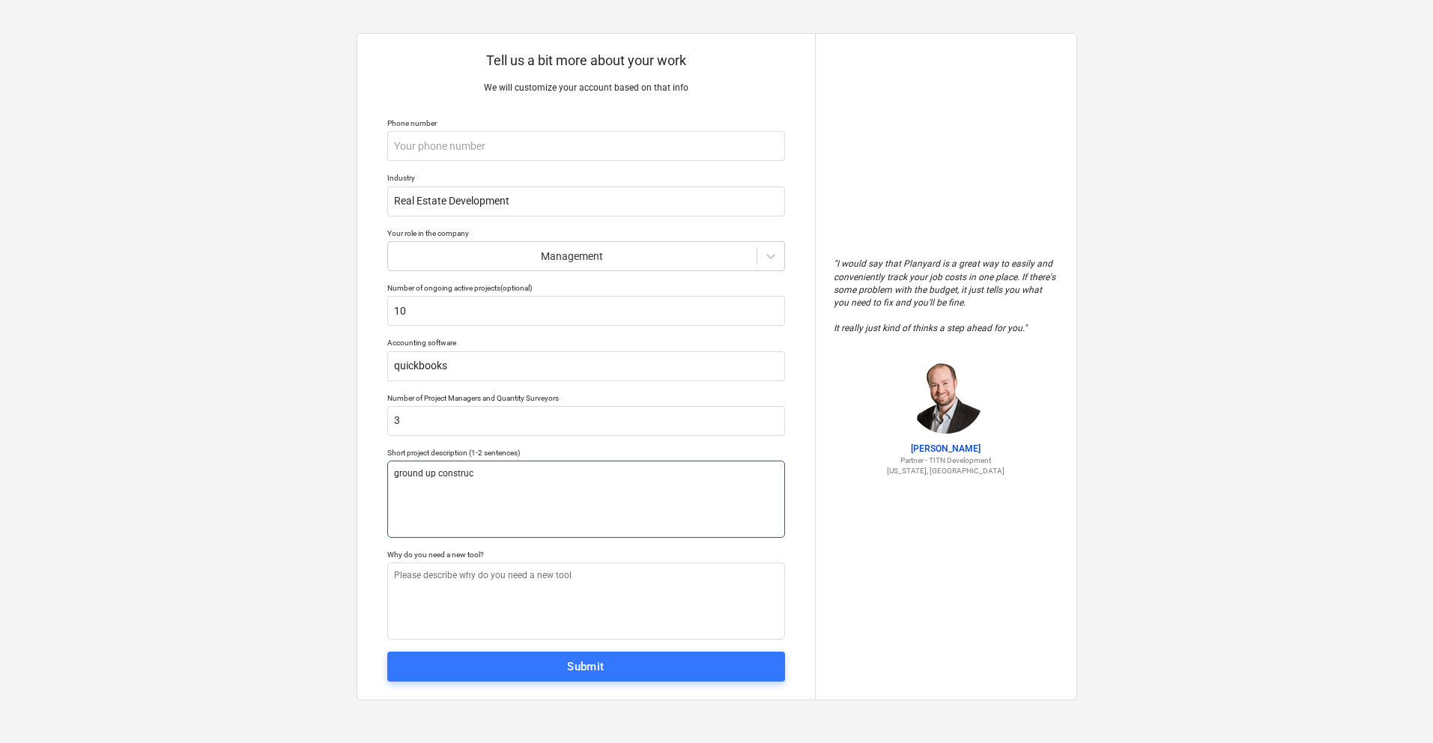
type textarea "x"
type textarea "ground up construct"
type textarea "x"
type textarea "ground up constructi"
type textarea "x"
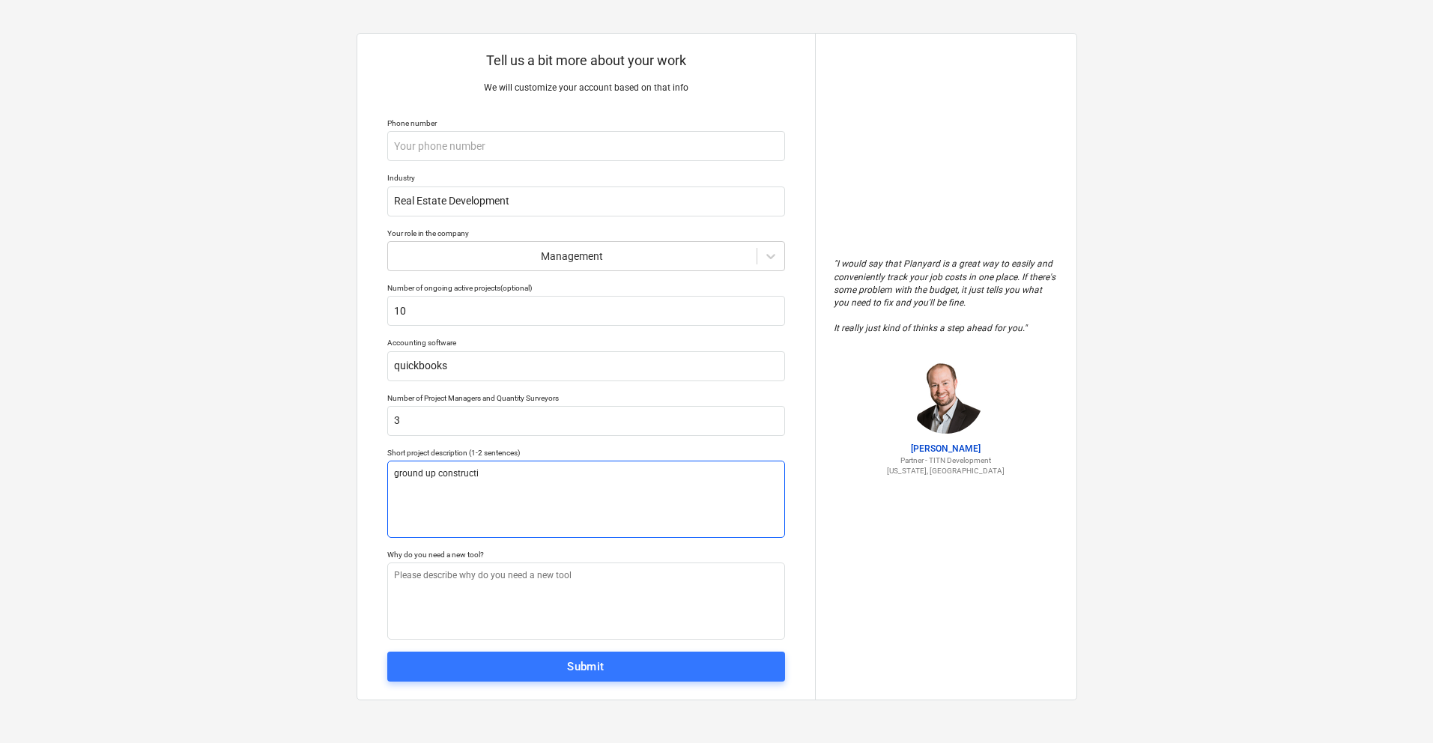
type textarea "ground up constructio"
type textarea "x"
type textarea "ground up construction"
type textarea "x"
type textarea "ground up construction/"
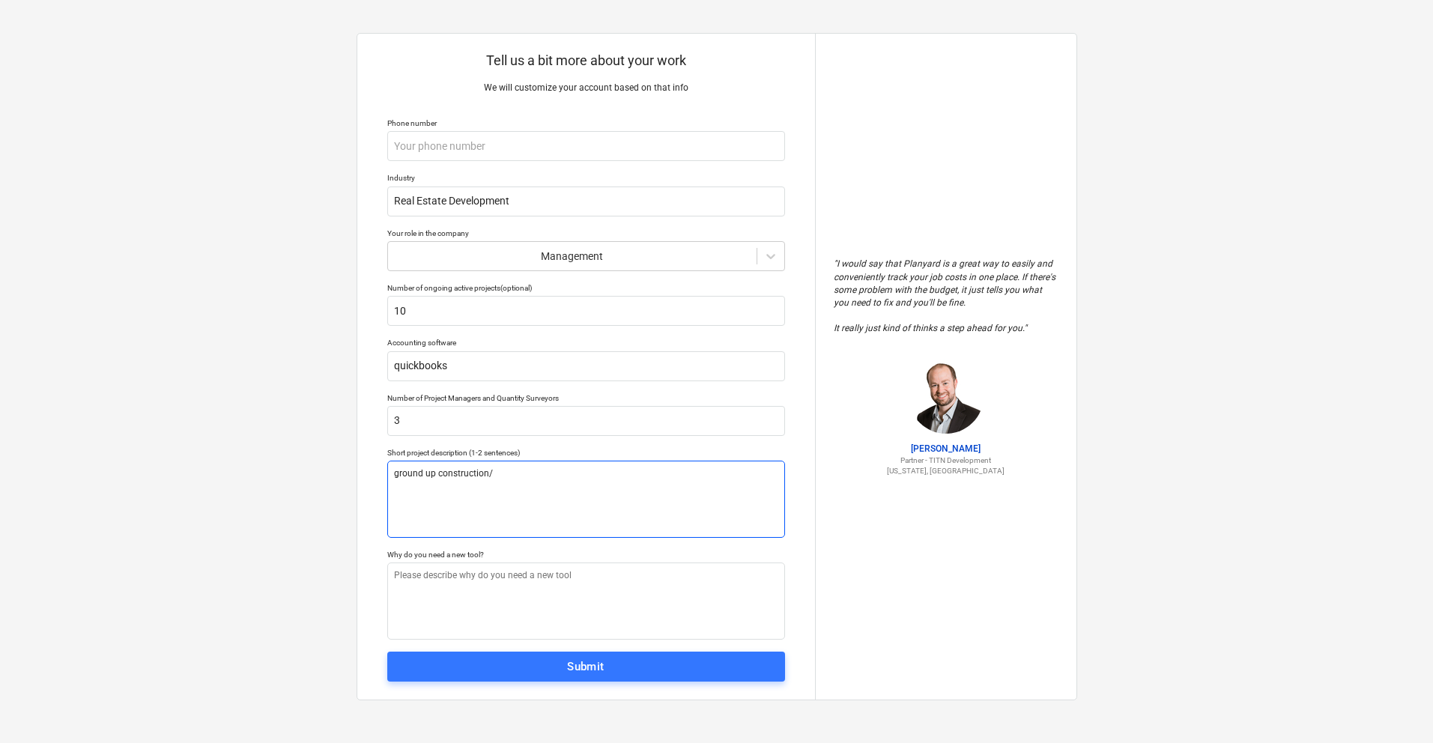
type textarea "x"
type textarea "ground up construction/d"
type textarea "x"
type textarea "ground up construction/de"
type textarea "x"
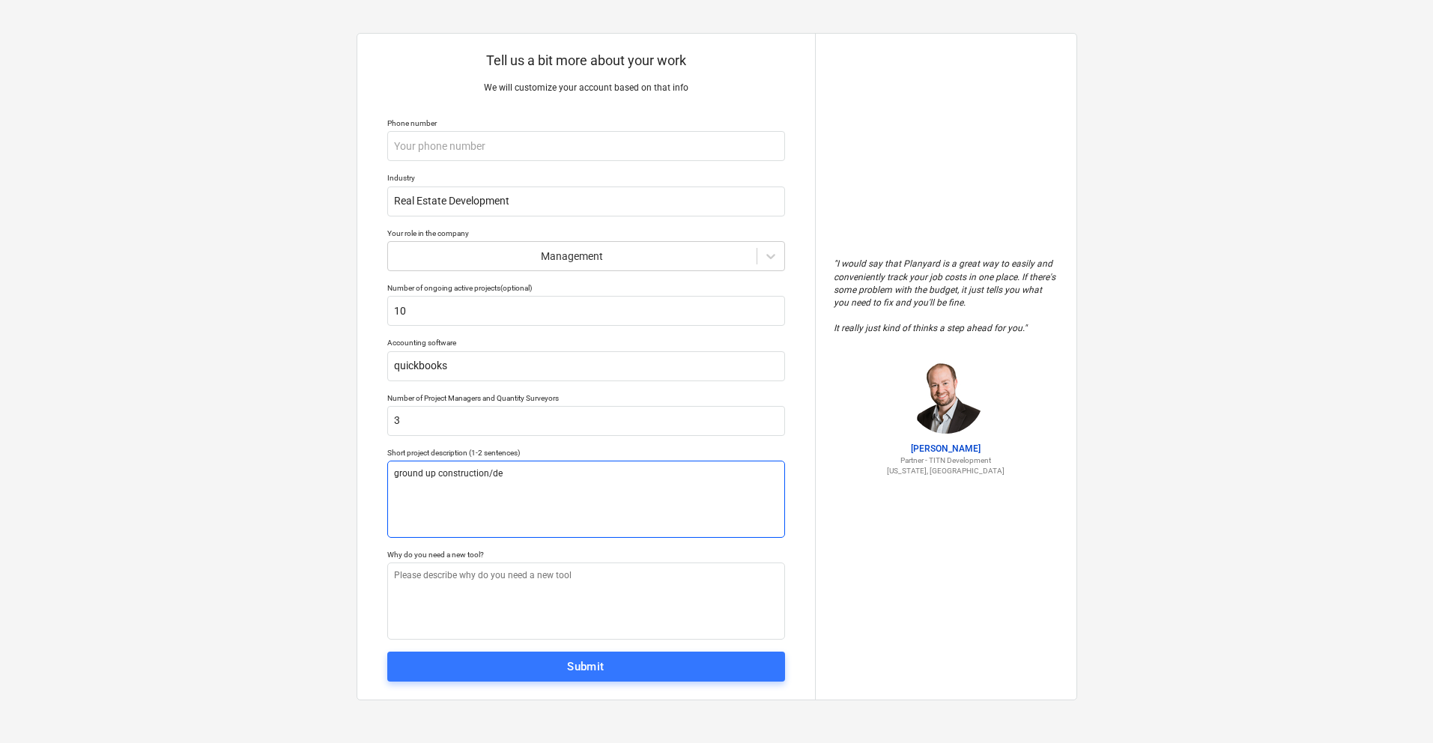
type textarea "ground up construction/dev"
type textarea "x"
type textarea "ground up construction/deve"
type textarea "x"
type textarea "ground up construction/devel"
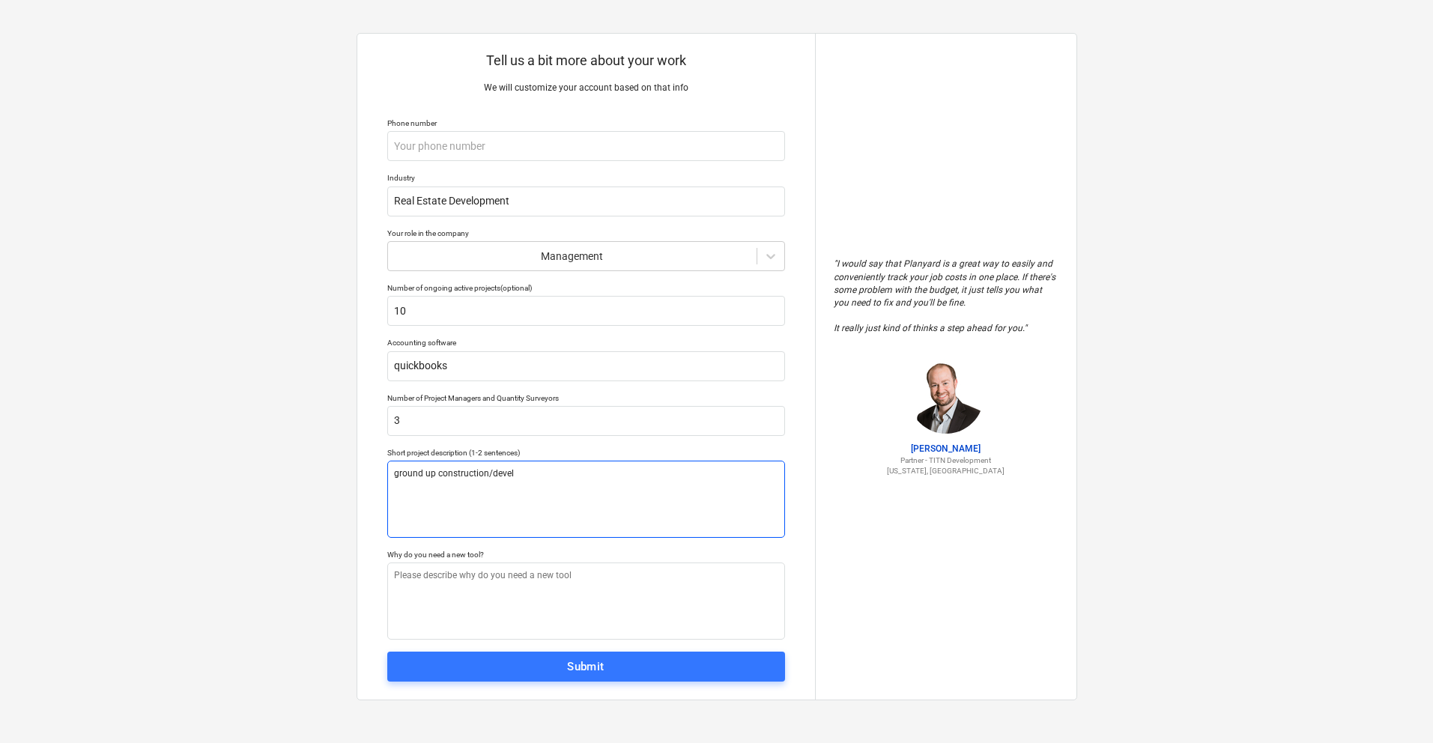
type textarea "x"
type textarea "ground up construction/develo"
type textarea "x"
type textarea "ground up construction/develop"
type textarea "x"
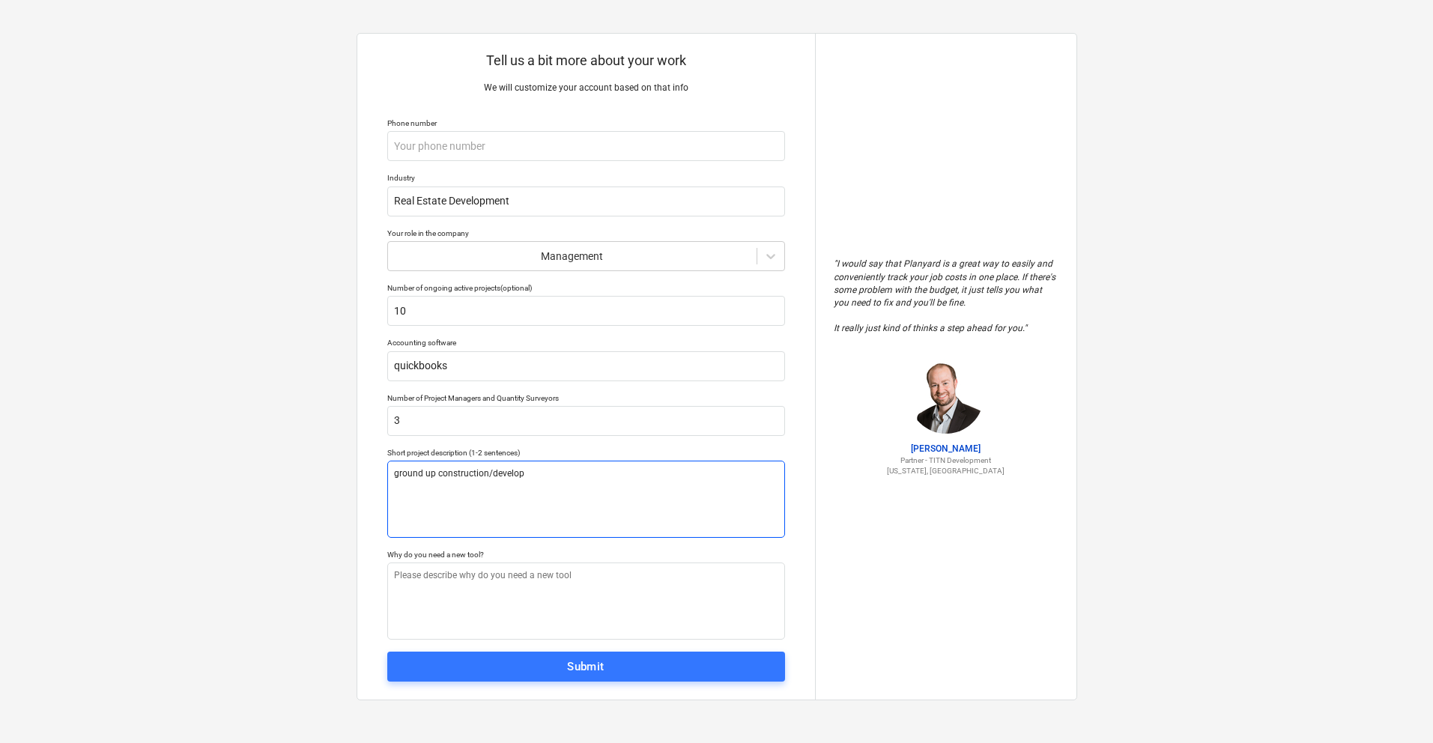
type textarea "ground up construction/developm"
type textarea "x"
type textarea "ground up construction/developme"
type textarea "x"
type textarea "ground up construction/developmen"
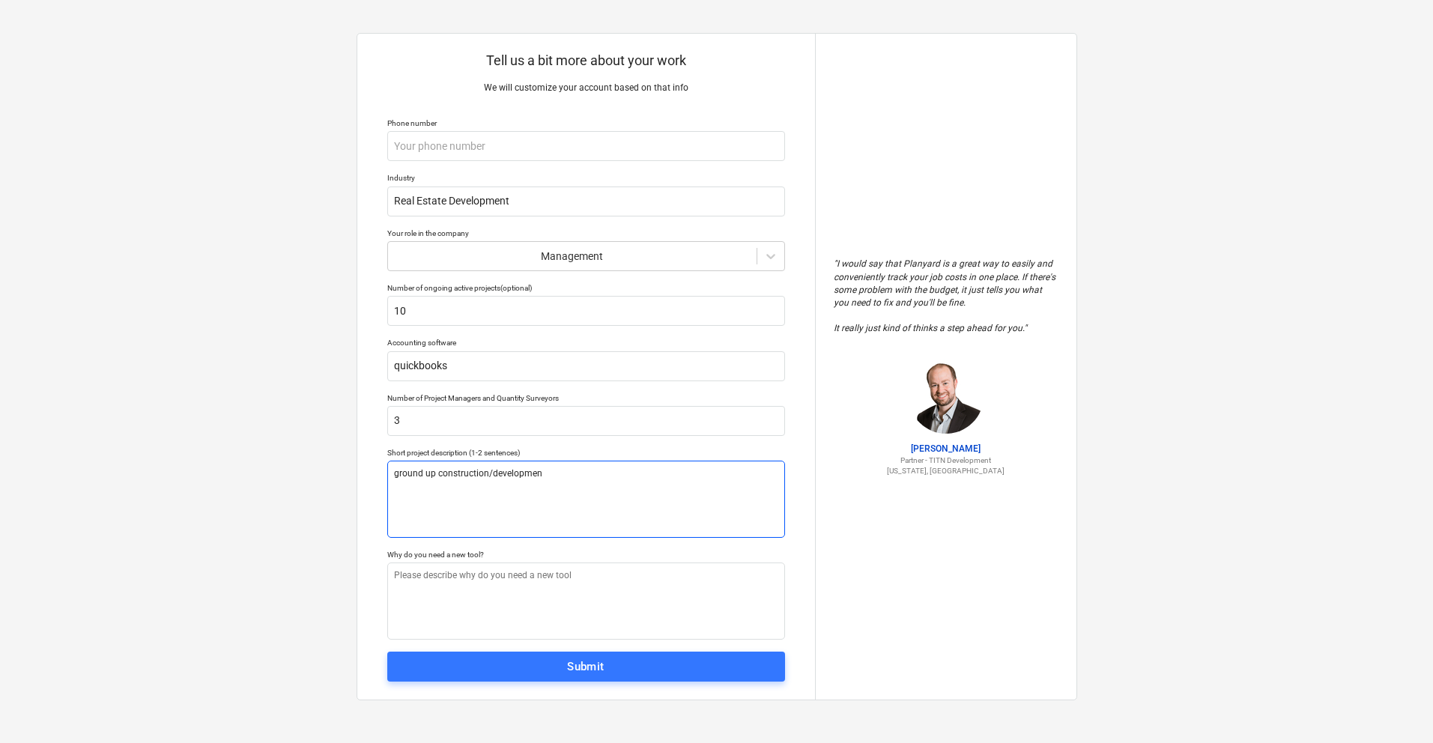
type textarea "x"
type textarea "ground up construction/development"
click at [563, 592] on textarea at bounding box center [586, 601] width 398 height 77
type textarea "x"
type textarea "j"
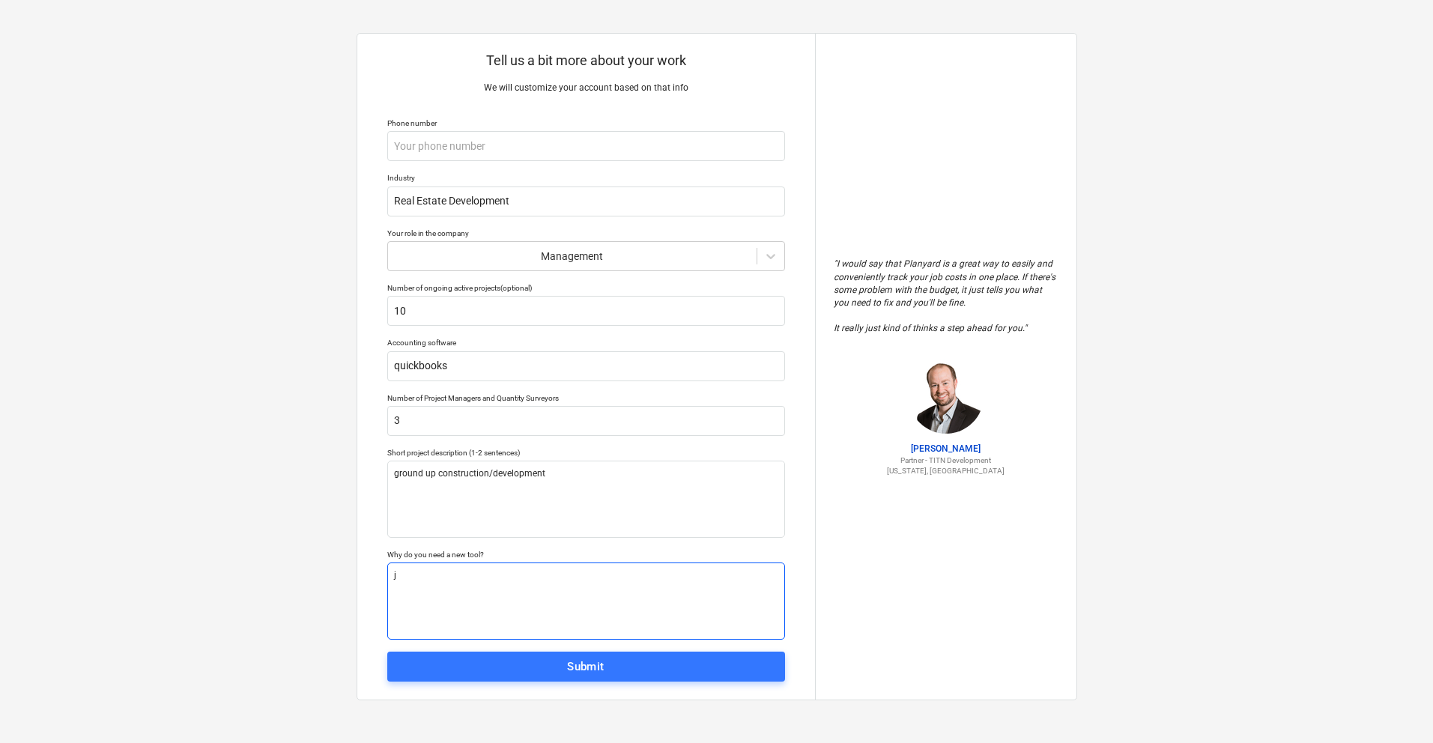
type textarea "x"
type textarea "jo"
type textarea "x"
type textarea "job"
type textarea "x"
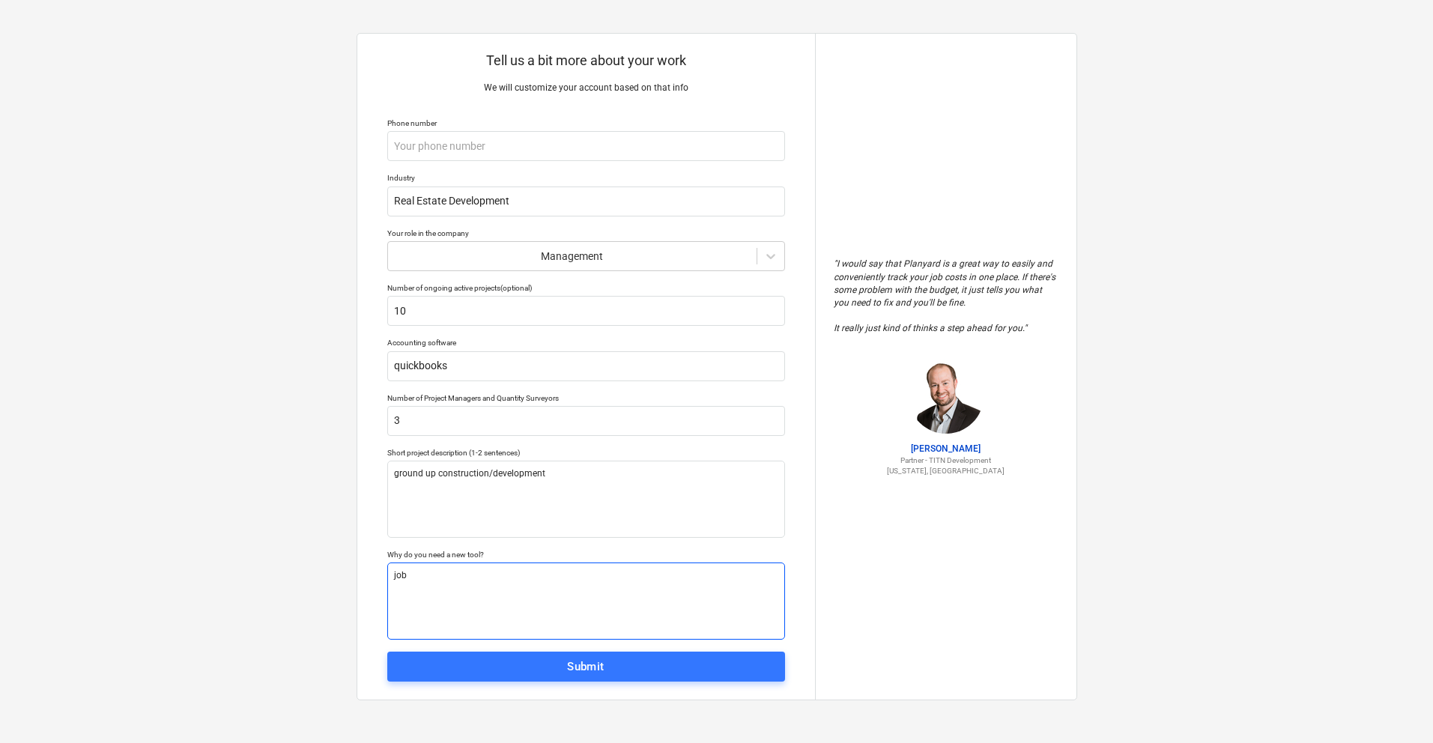
type textarea "job"
type textarea "x"
type textarea "job c"
type textarea "x"
type textarea "job co"
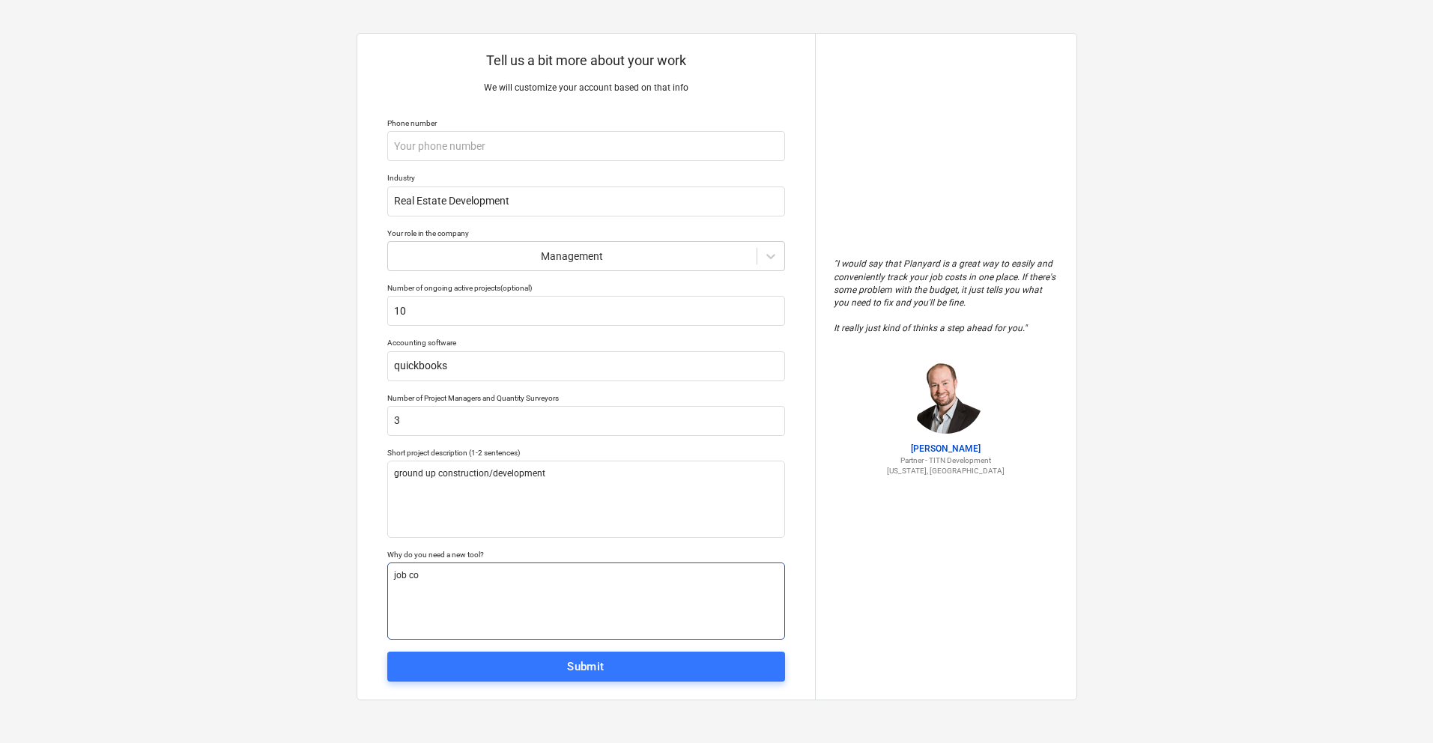
type textarea "x"
type textarea "job cos"
type textarea "x"
type textarea "job cost"
type textarea "x"
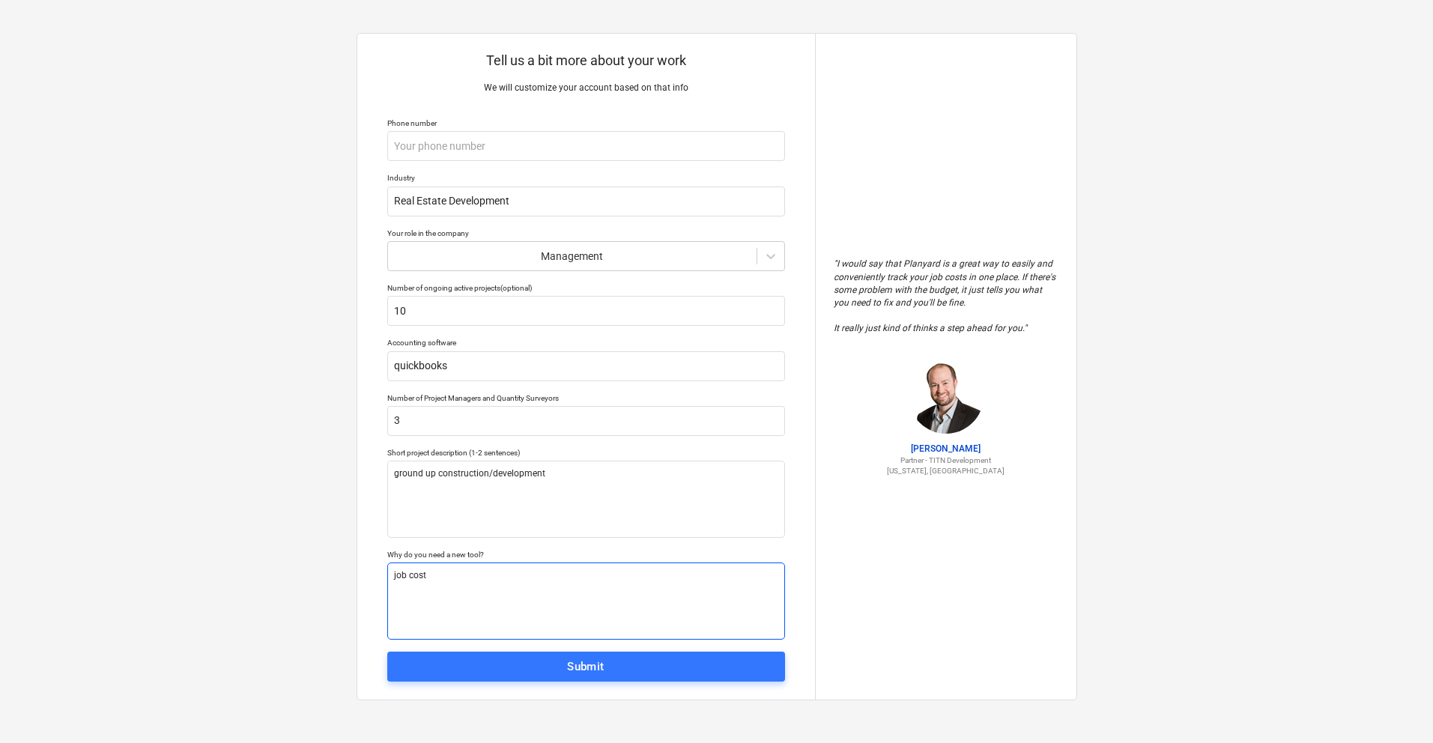
type textarea "job costi"
type textarea "x"
type textarea "job [PERSON_NAME]"
type textarea "x"
type textarea "job costing"
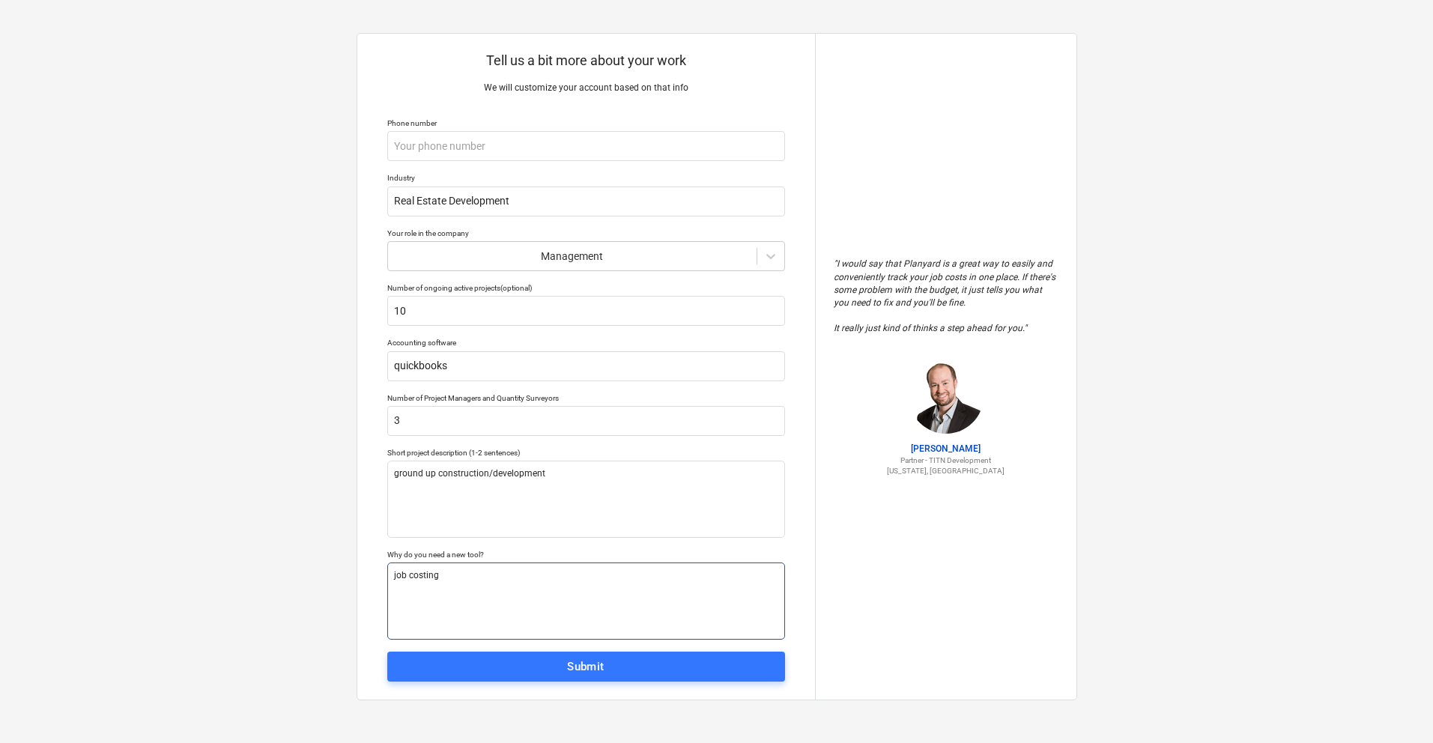
type textarea "x"
type textarea "job costing"
type textarea "x"
type textarea "job costing t"
type textarea "x"
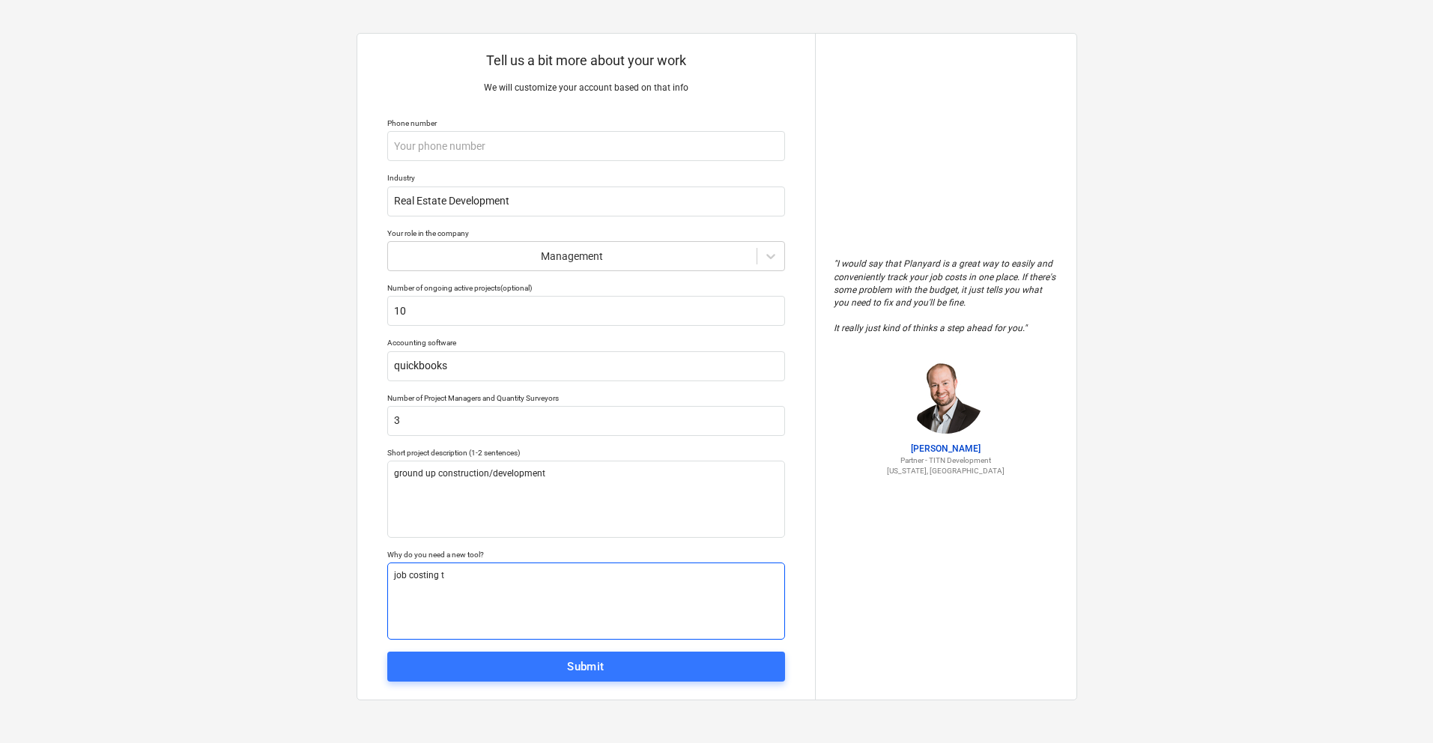
type textarea "job costing to"
type textarea "x"
type textarea "job costing to"
type textarea "x"
type textarea "job costing to i"
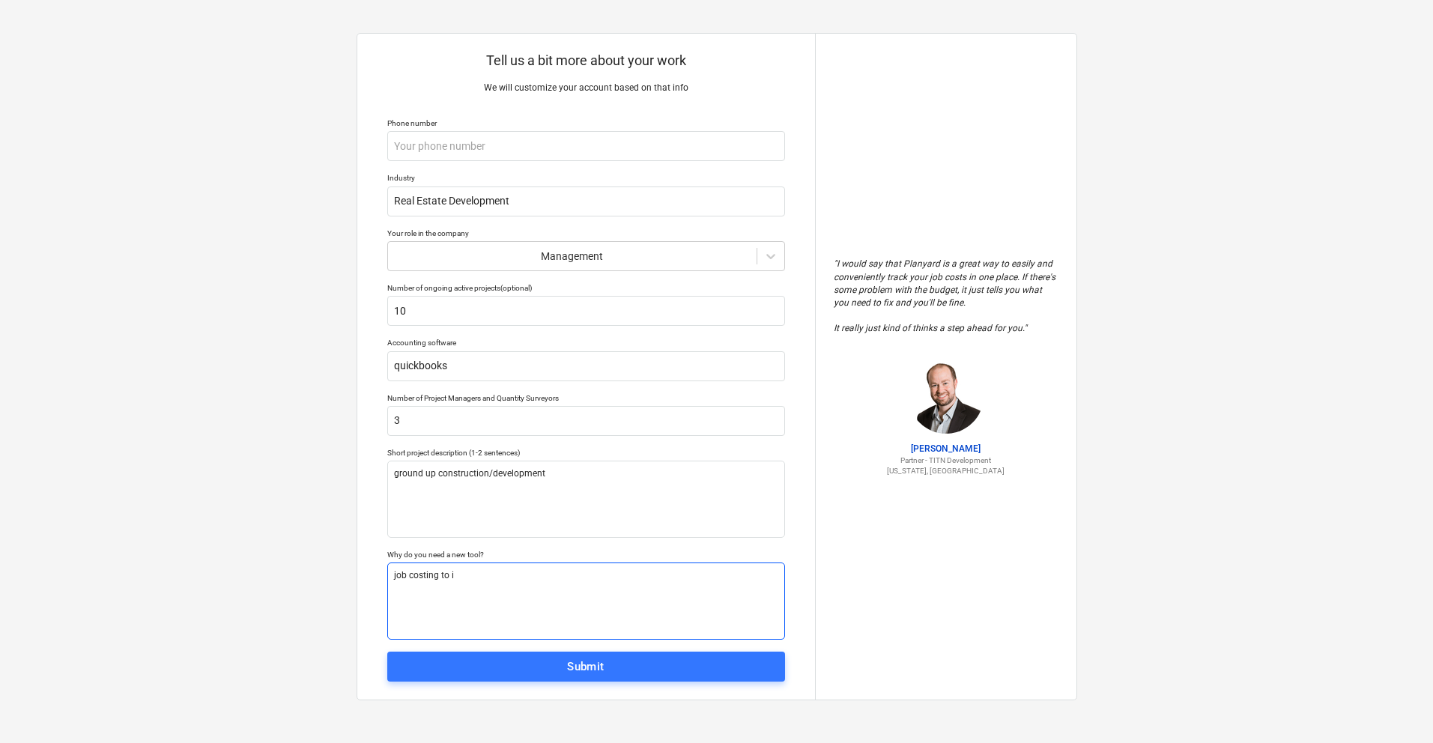
type textarea "x"
type textarea "job costing to in"
type textarea "x"
type textarea "job costing to int"
type textarea "x"
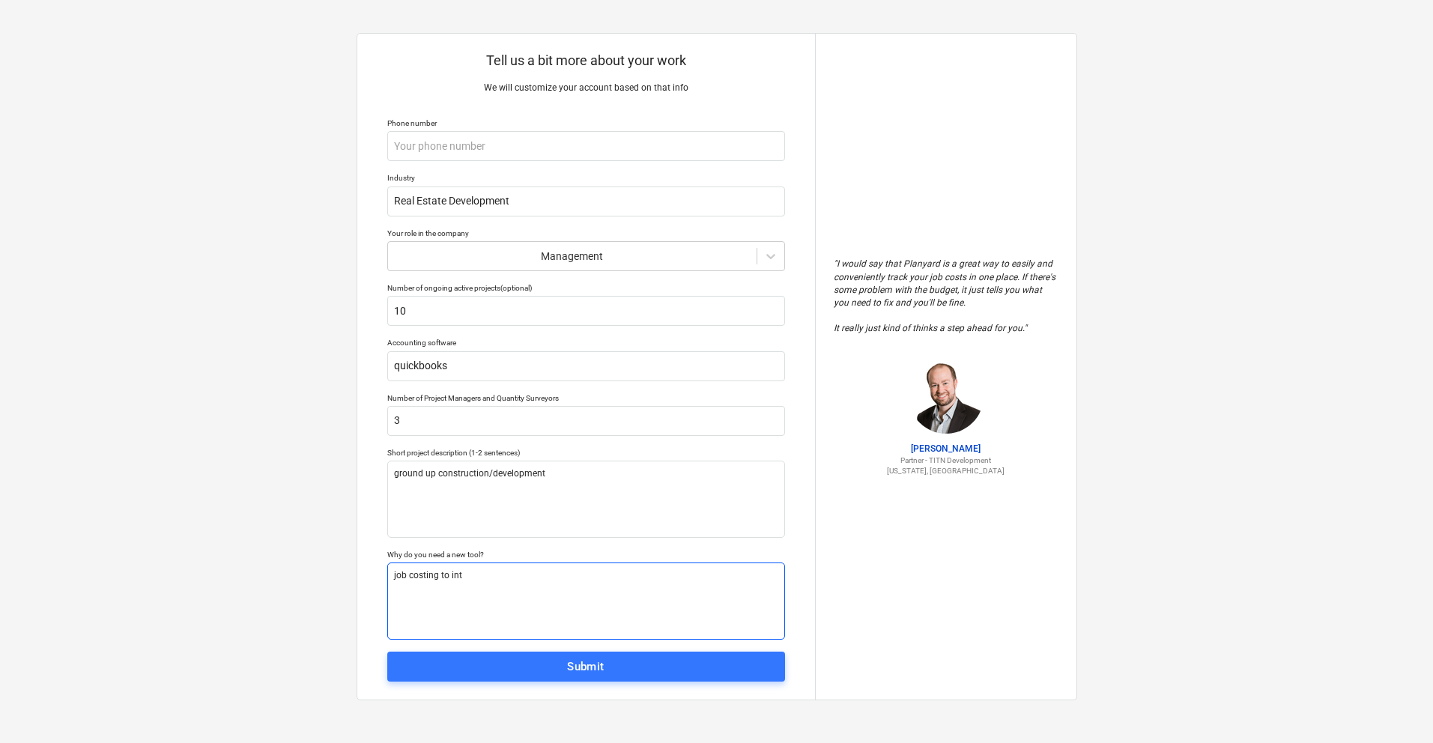
type textarea "job costing to inte"
type textarea "x"
type textarea "job costing to integ"
type textarea "x"
type textarea "job costing to integr"
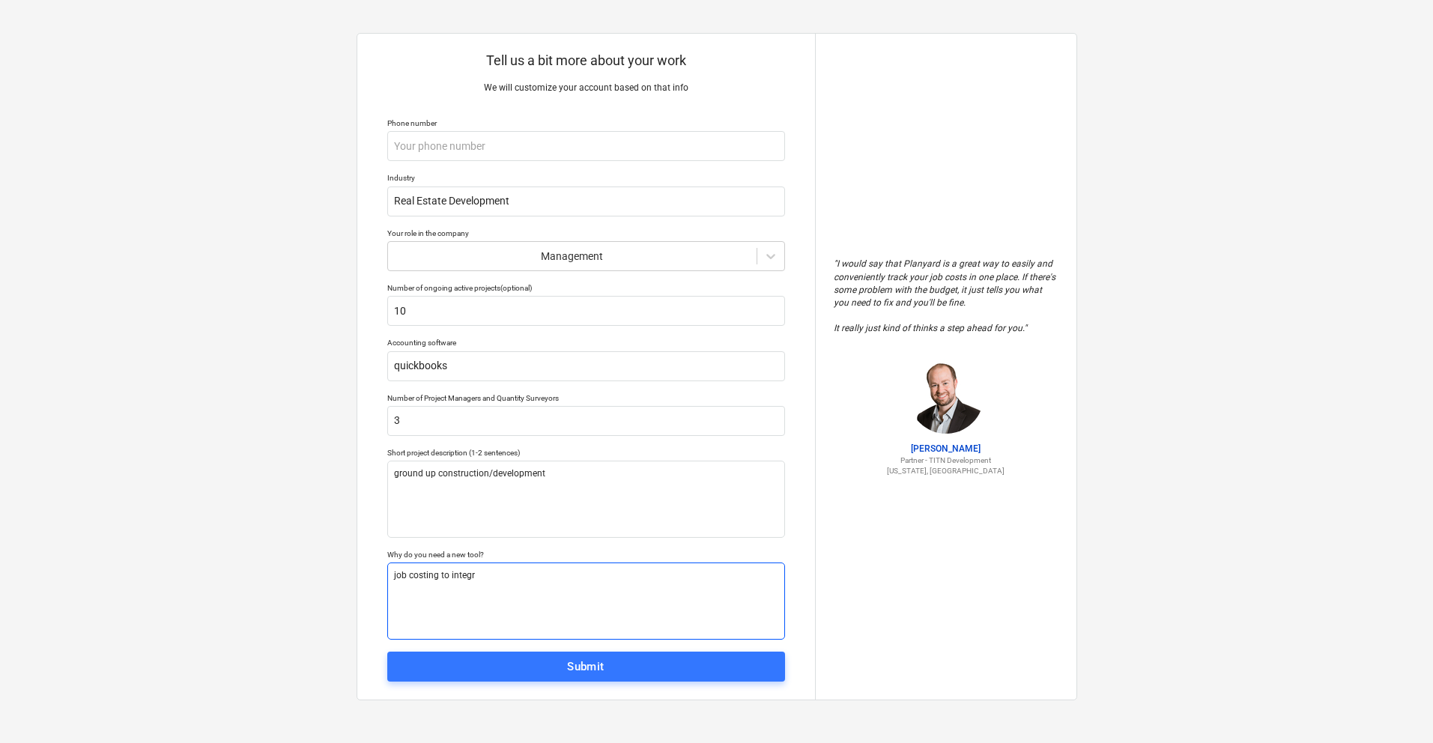
type textarea "x"
type textarea "job costing to integra"
type textarea "x"
type textarea "job costing to integrat"
type textarea "x"
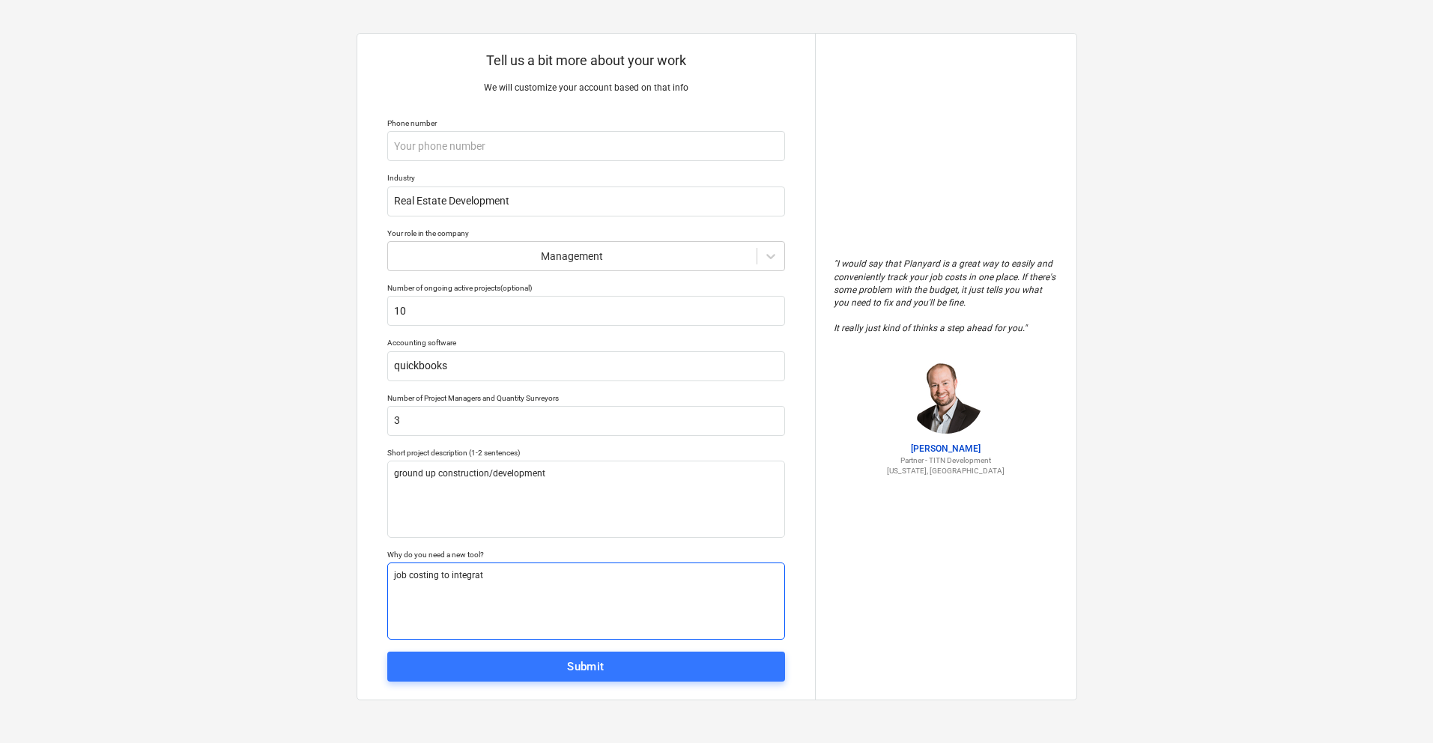
type textarea "job costing to integrate"
click at [606, 668] on span "Submit" at bounding box center [586, 666] width 365 height 19
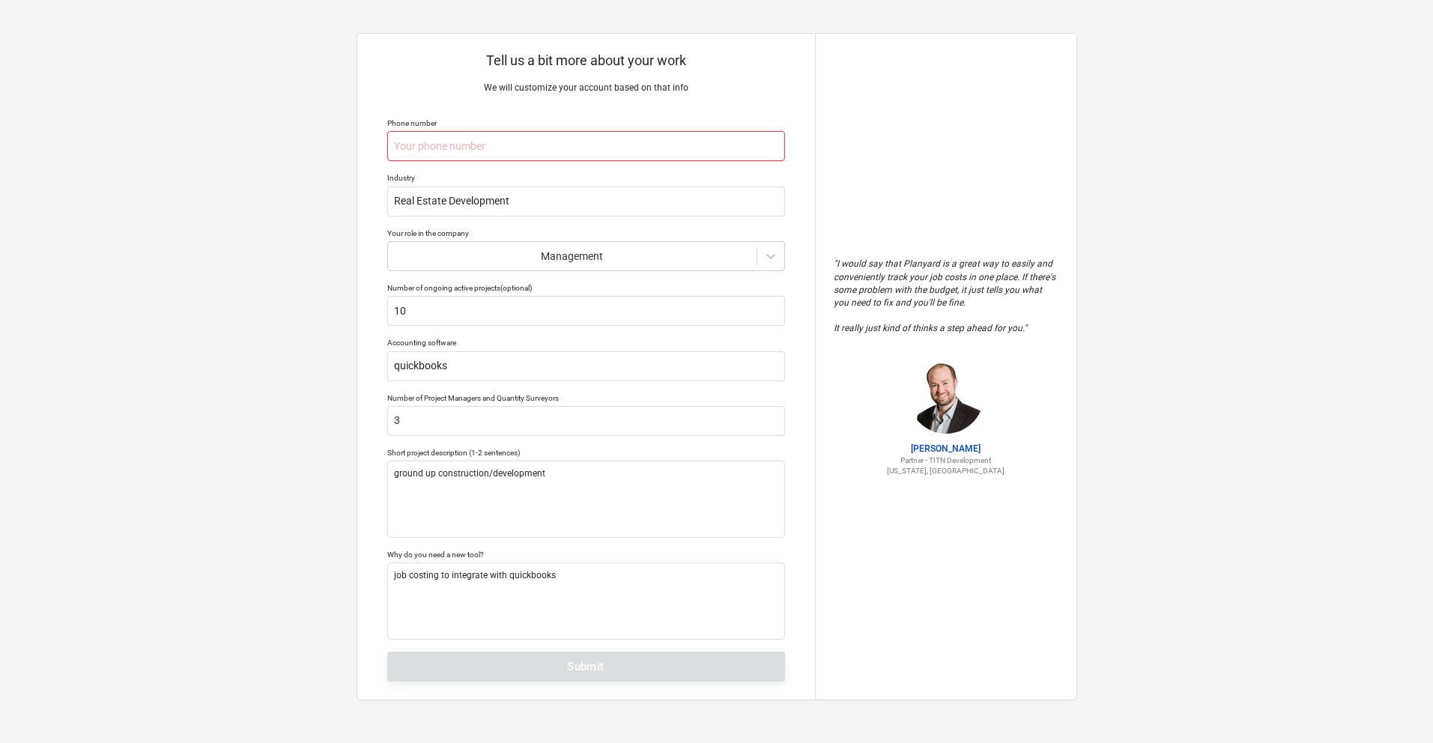
click at [564, 147] on input "text" at bounding box center [586, 146] width 398 height 30
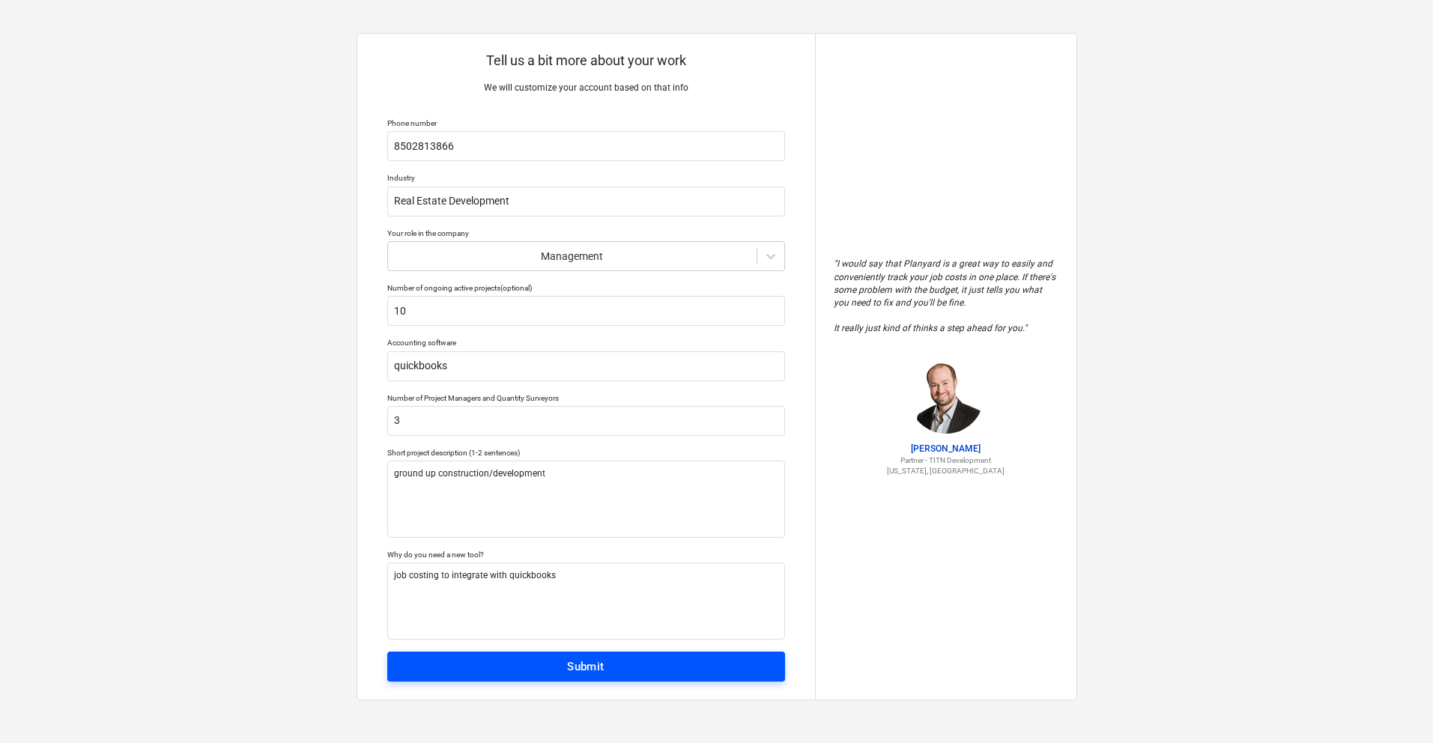
click at [629, 671] on span "Submit" at bounding box center [586, 666] width 365 height 19
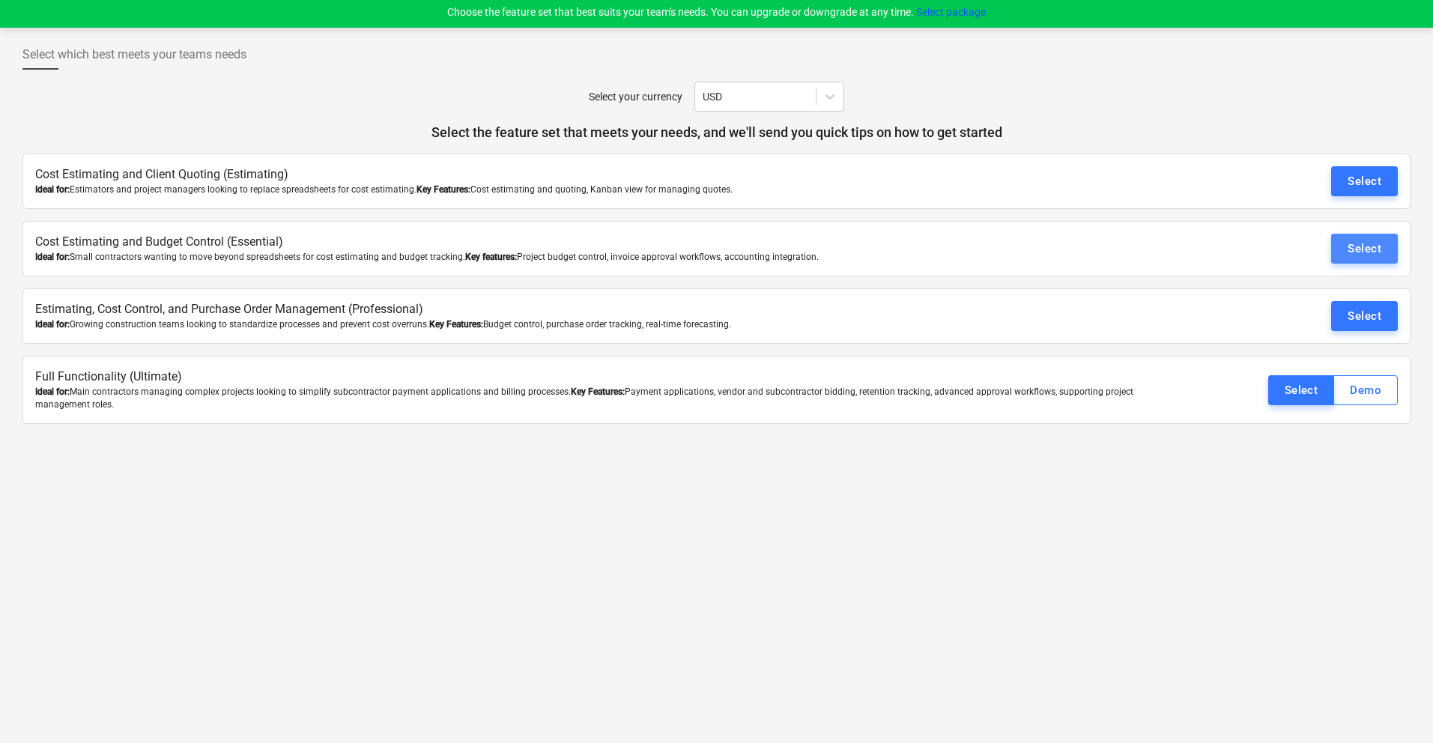
click at [1382, 247] on button "Select" at bounding box center [1365, 249] width 67 height 30
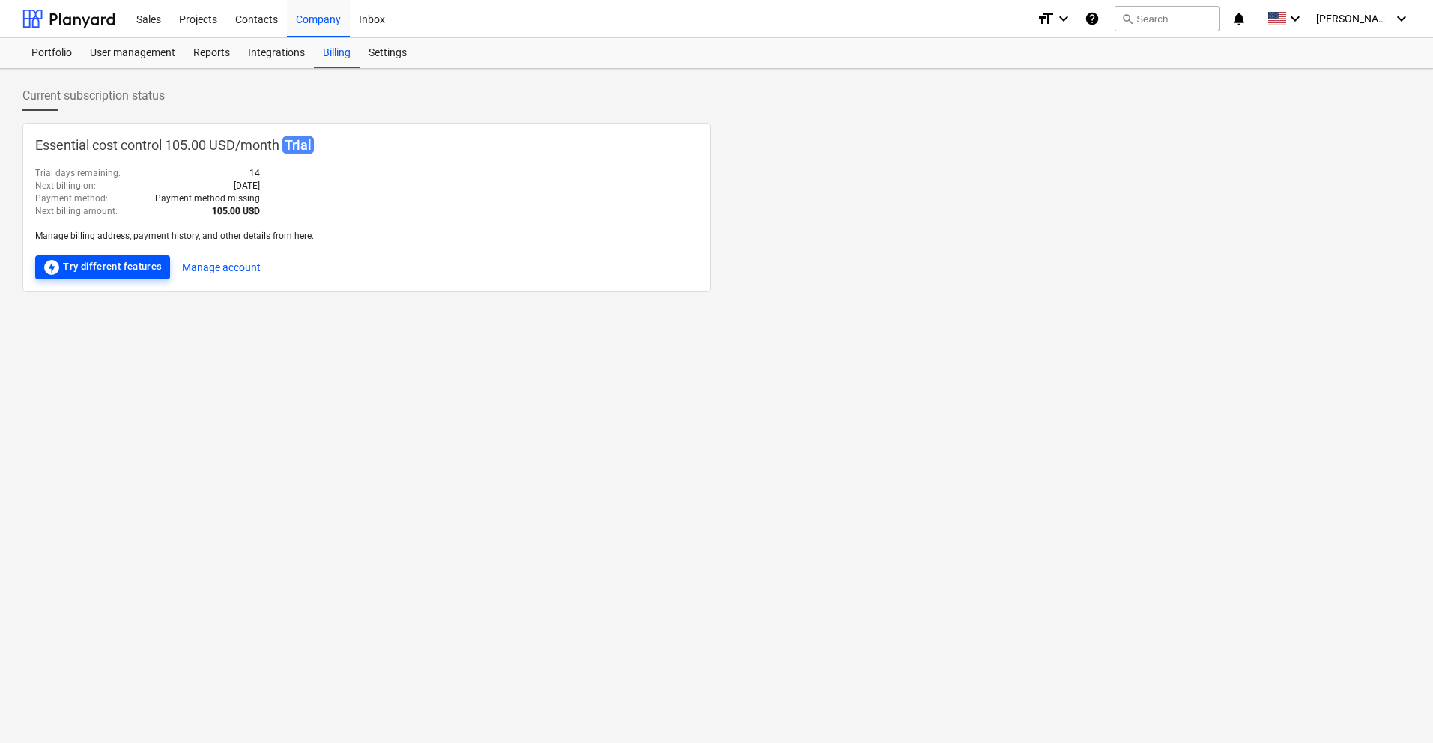
click at [135, 268] on div "offline_bolt Try different features" at bounding box center [103, 268] width 120 height 18
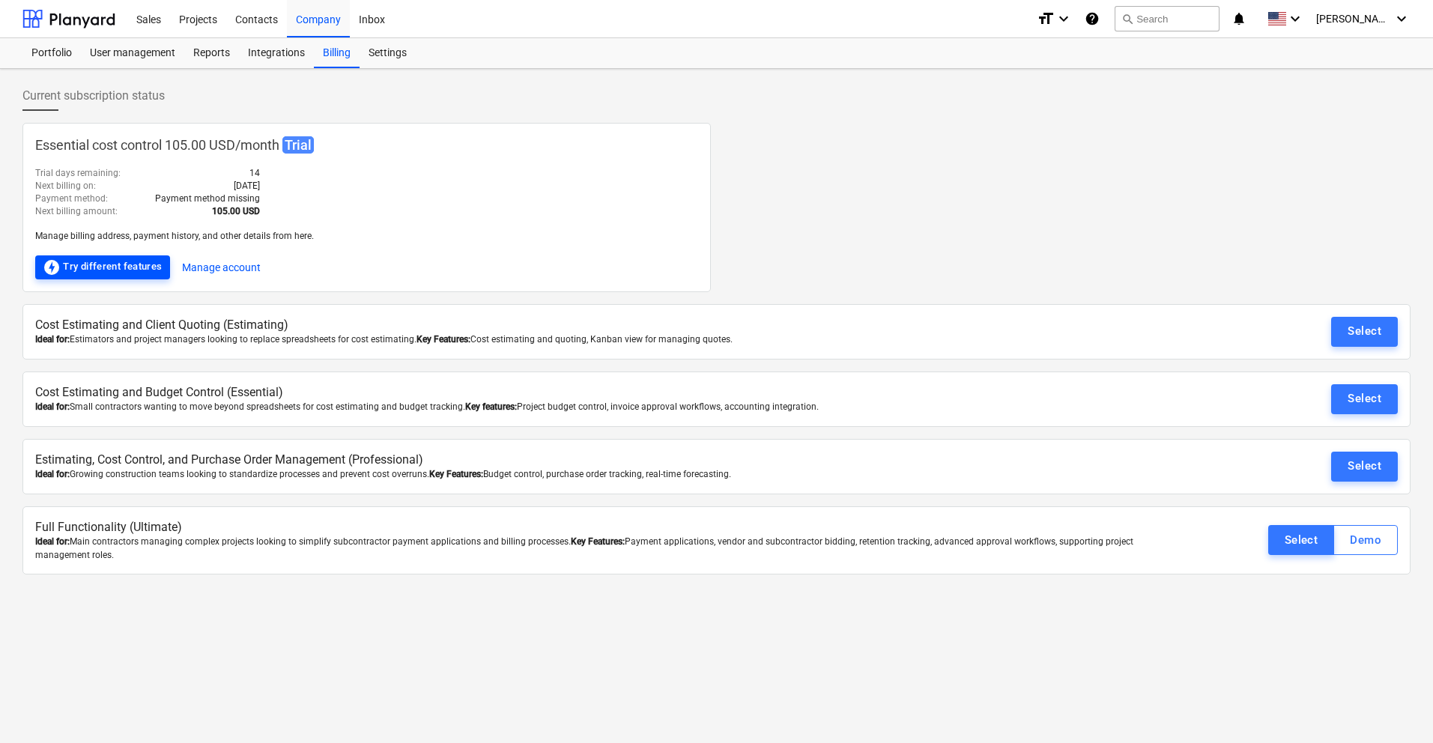
click at [137, 268] on div "offline_bolt Try different features" at bounding box center [103, 268] width 120 height 18
click at [1392, 400] on button "Select" at bounding box center [1365, 399] width 67 height 30
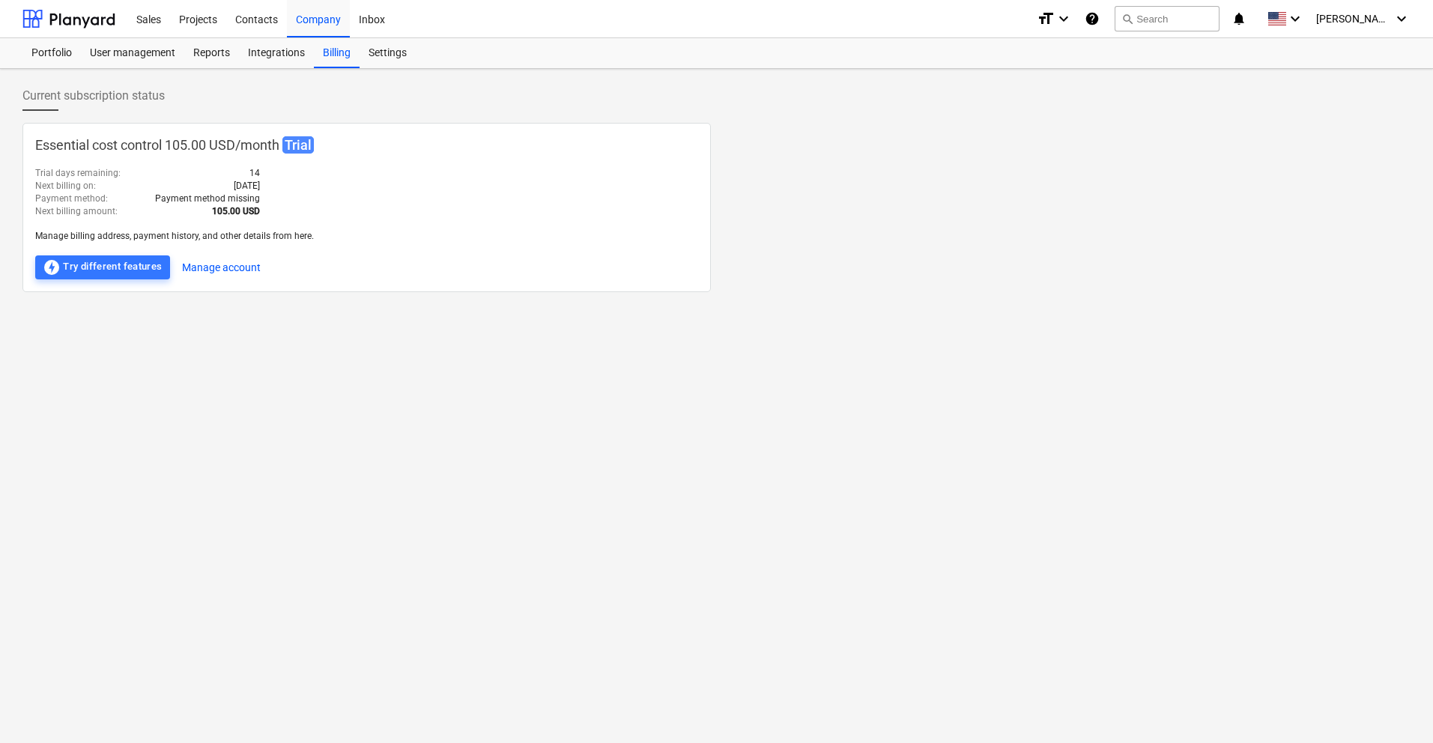
click at [386, 258] on div "offline_bolt Try different features Manage account" at bounding box center [366, 268] width 663 height 24
click at [217, 268] on button "Manage account" at bounding box center [221, 268] width 79 height 24
click at [1376, 17] on span "[PERSON_NAME]" at bounding box center [1354, 19] width 75 height 12
click at [1300, 164] on div at bounding box center [716, 371] width 1433 height 743
click at [179, 91] on div "Current subscription status" at bounding box center [716, 102] width 1389 height 42
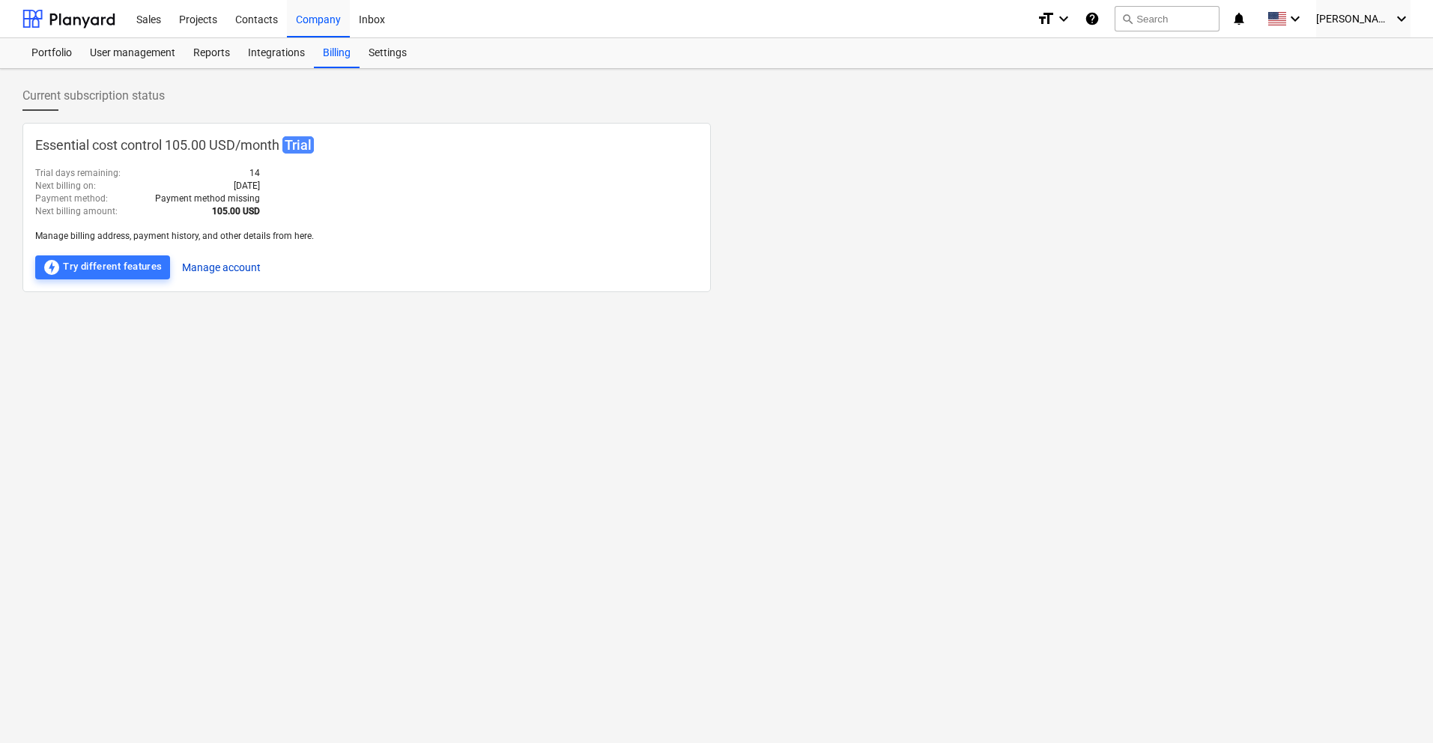
click at [231, 268] on button "Manage account" at bounding box center [221, 268] width 79 height 24
click at [986, 128] on div "Essential cost control 105.00 USD / month Trial Trial days remaining : 14 Next …" at bounding box center [716, 207] width 1389 height 169
click at [1379, 20] on span "[PERSON_NAME]" at bounding box center [1354, 19] width 75 height 12
click at [98, 22] on div at bounding box center [716, 371] width 1433 height 743
click at [90, 22] on div at bounding box center [68, 18] width 93 height 37
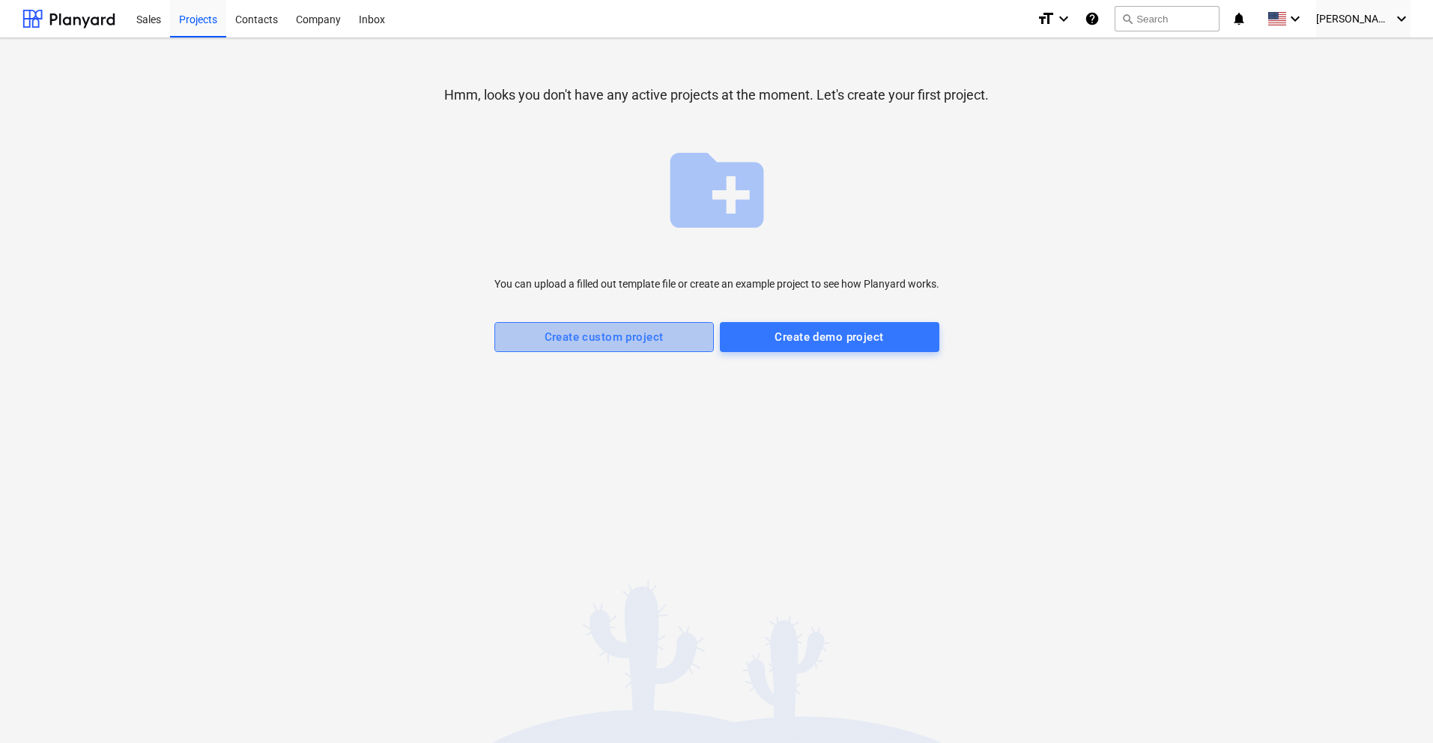
click at [608, 342] on div "Create custom project" at bounding box center [604, 336] width 119 height 19
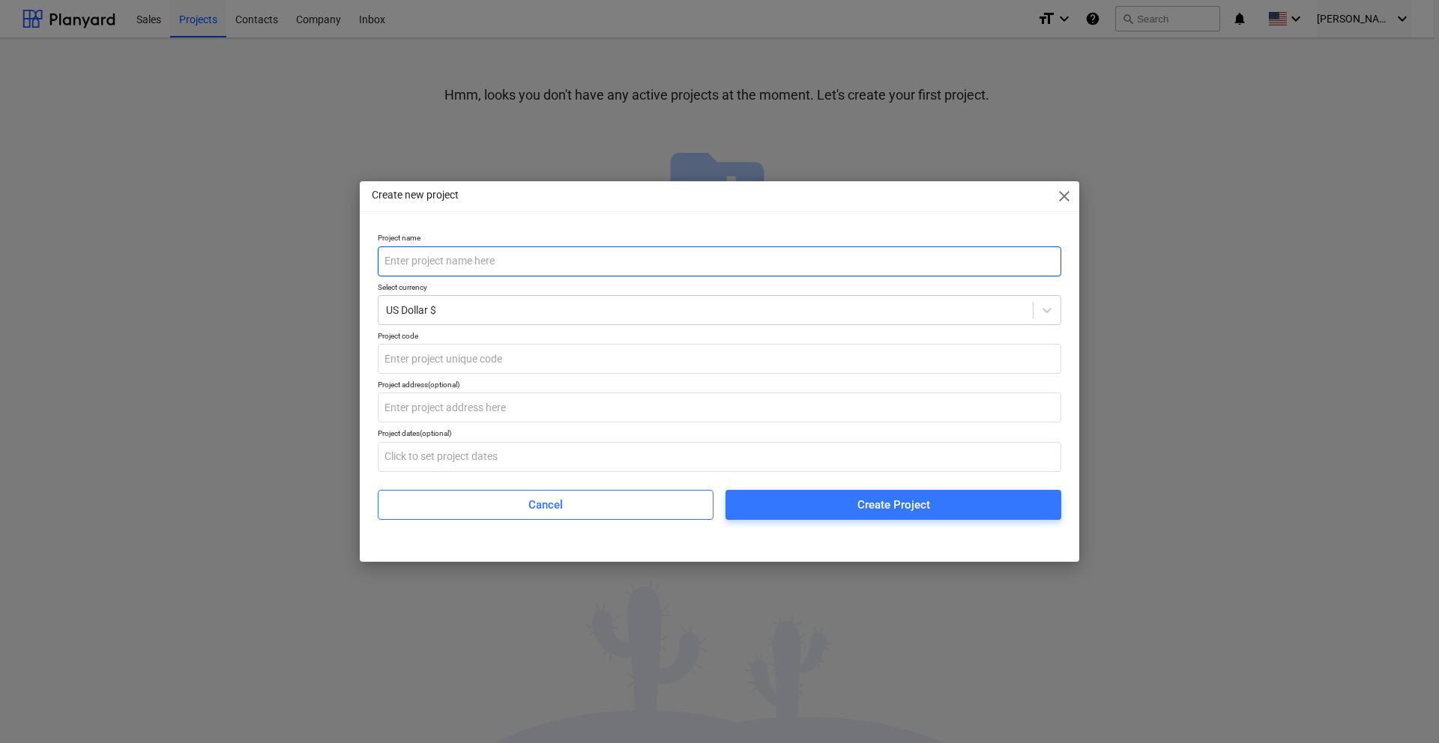
click at [527, 263] on input "text" at bounding box center [719, 262] width 683 height 30
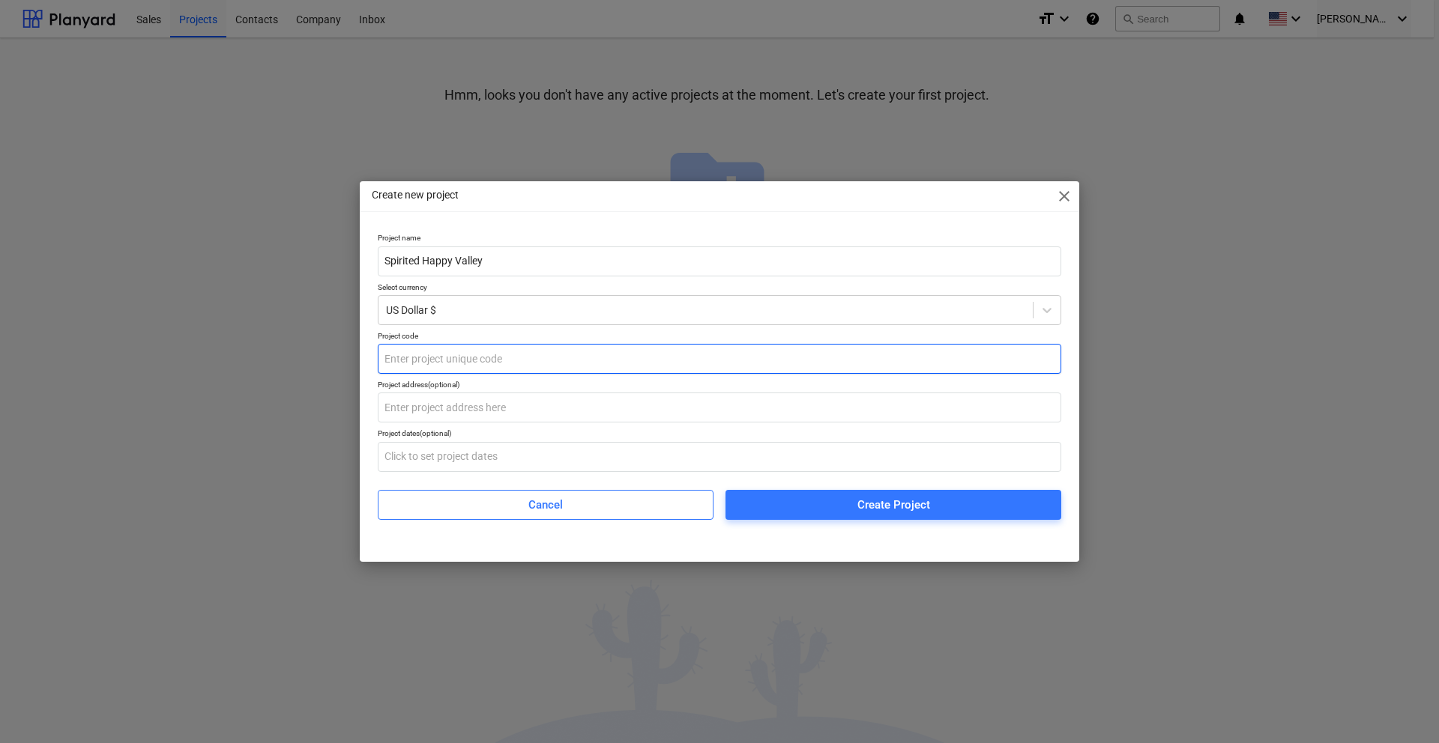
click at [474, 360] on input "text" at bounding box center [719, 359] width 683 height 30
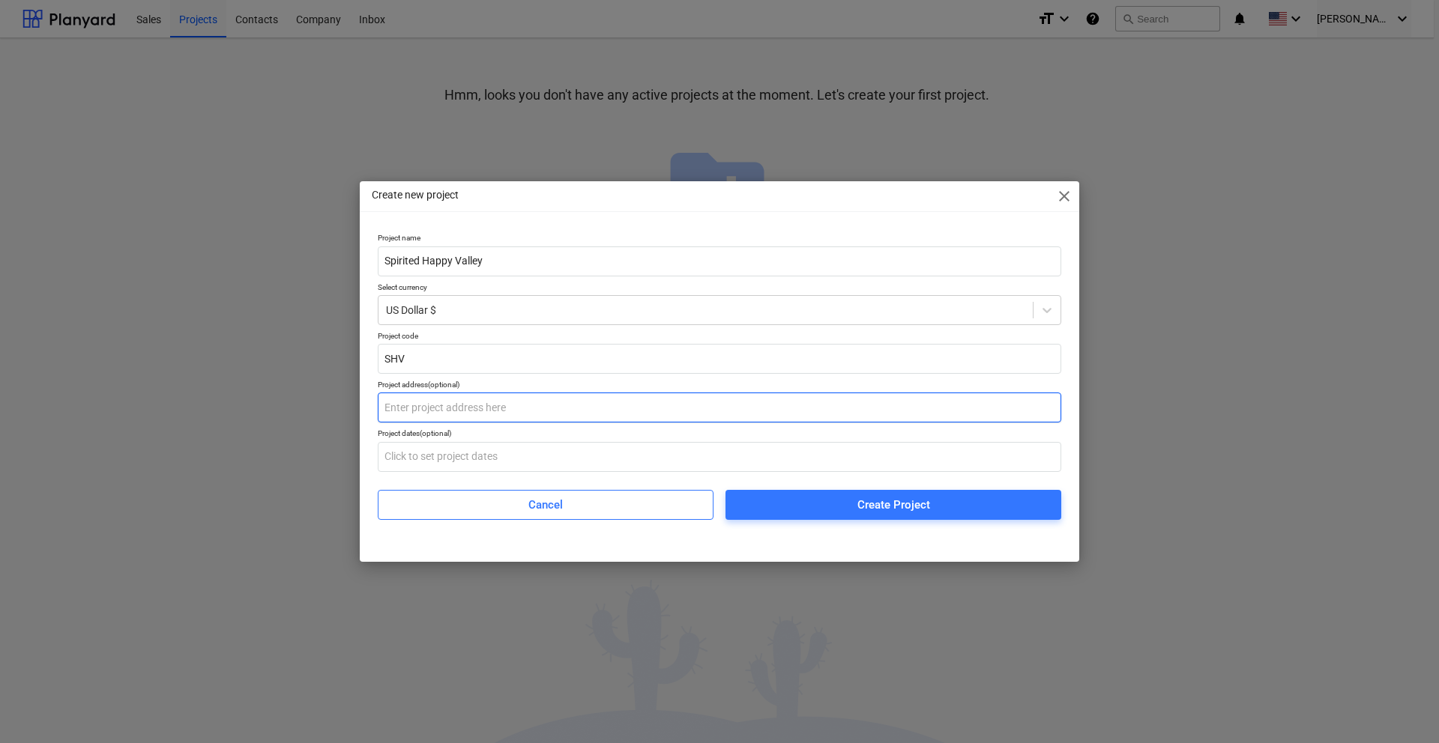
click at [468, 418] on input "text" at bounding box center [719, 408] width 683 height 30
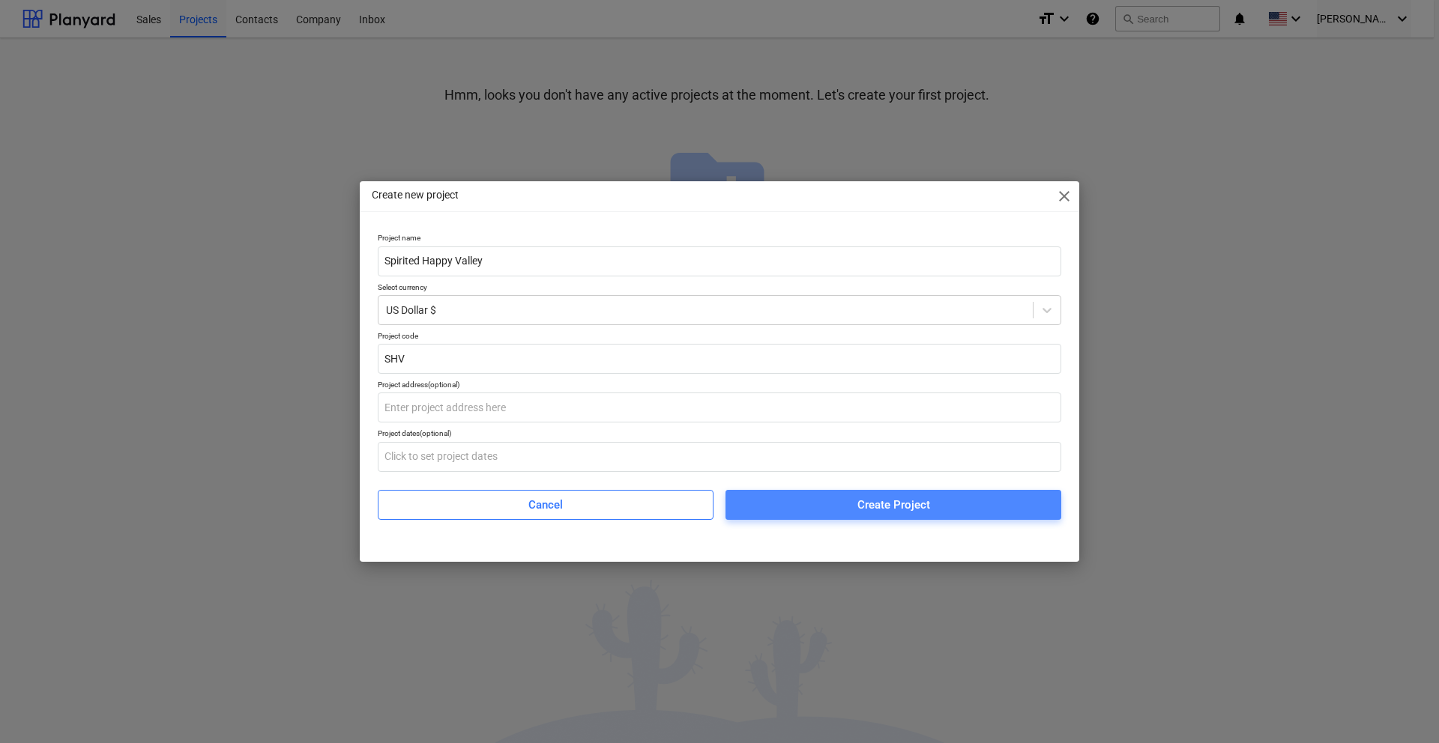
click at [901, 503] on div "Create Project" at bounding box center [893, 504] width 73 height 19
